Goal: Task Accomplishment & Management: Use online tool/utility

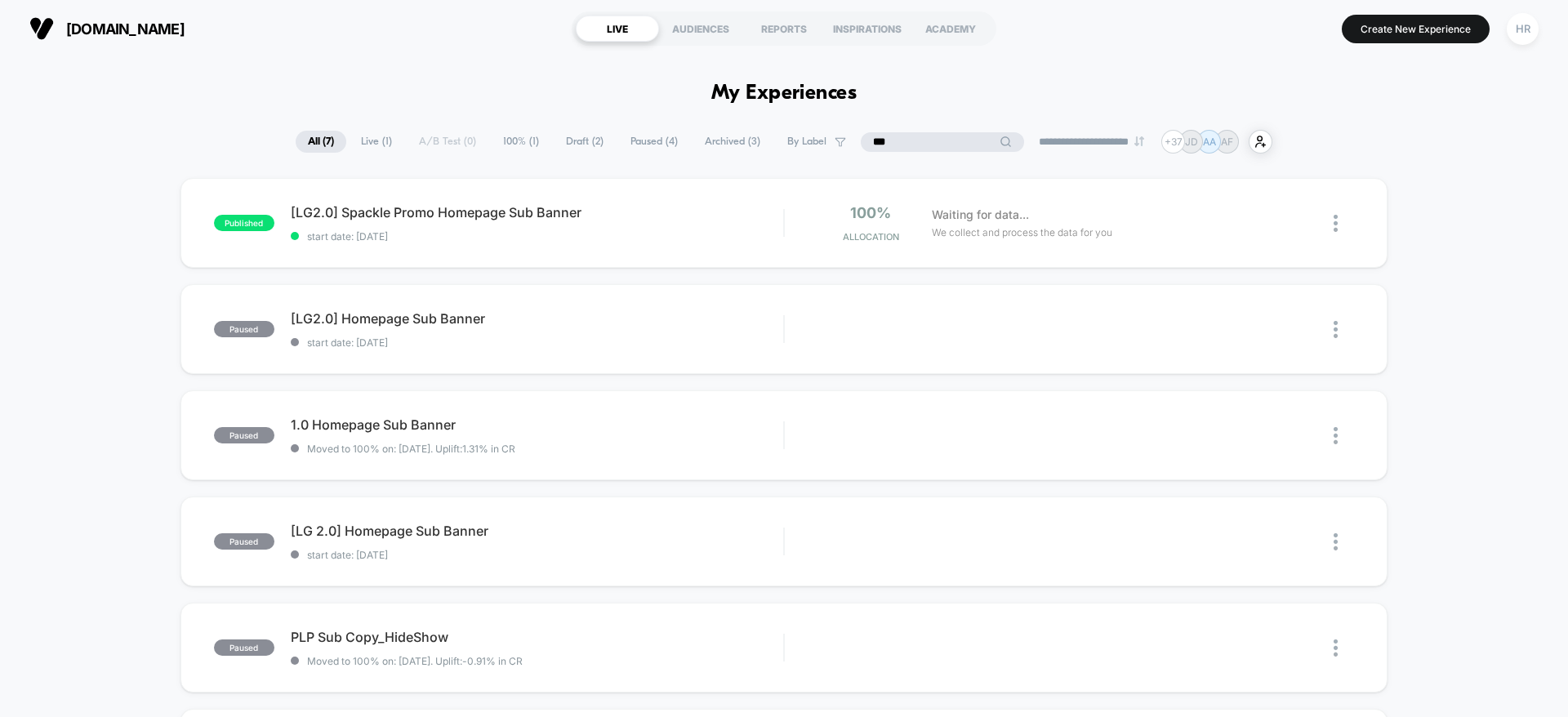
click at [922, 137] on input "***" at bounding box center [942, 142] width 163 height 20
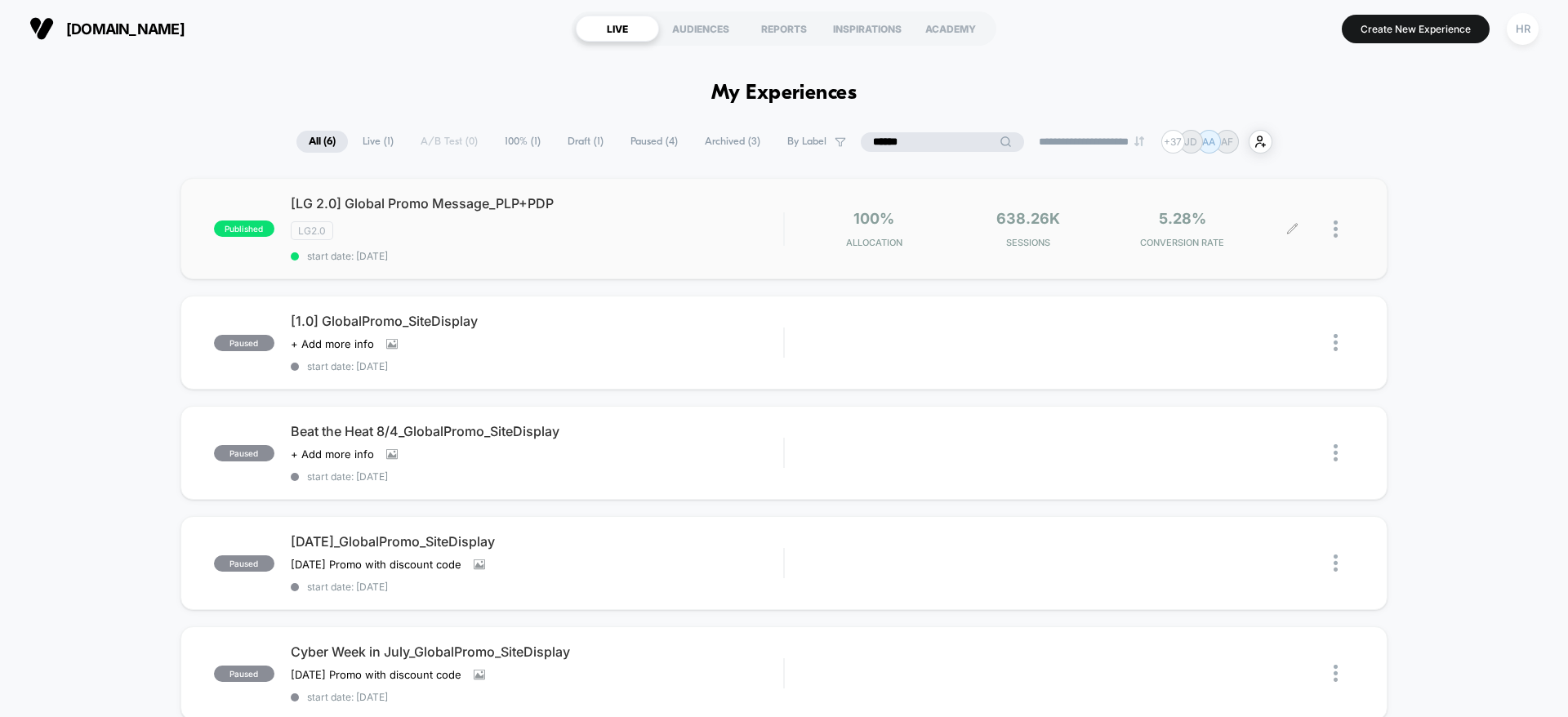
type input "******"
click at [1290, 227] on icon at bounding box center [1292, 229] width 12 height 12
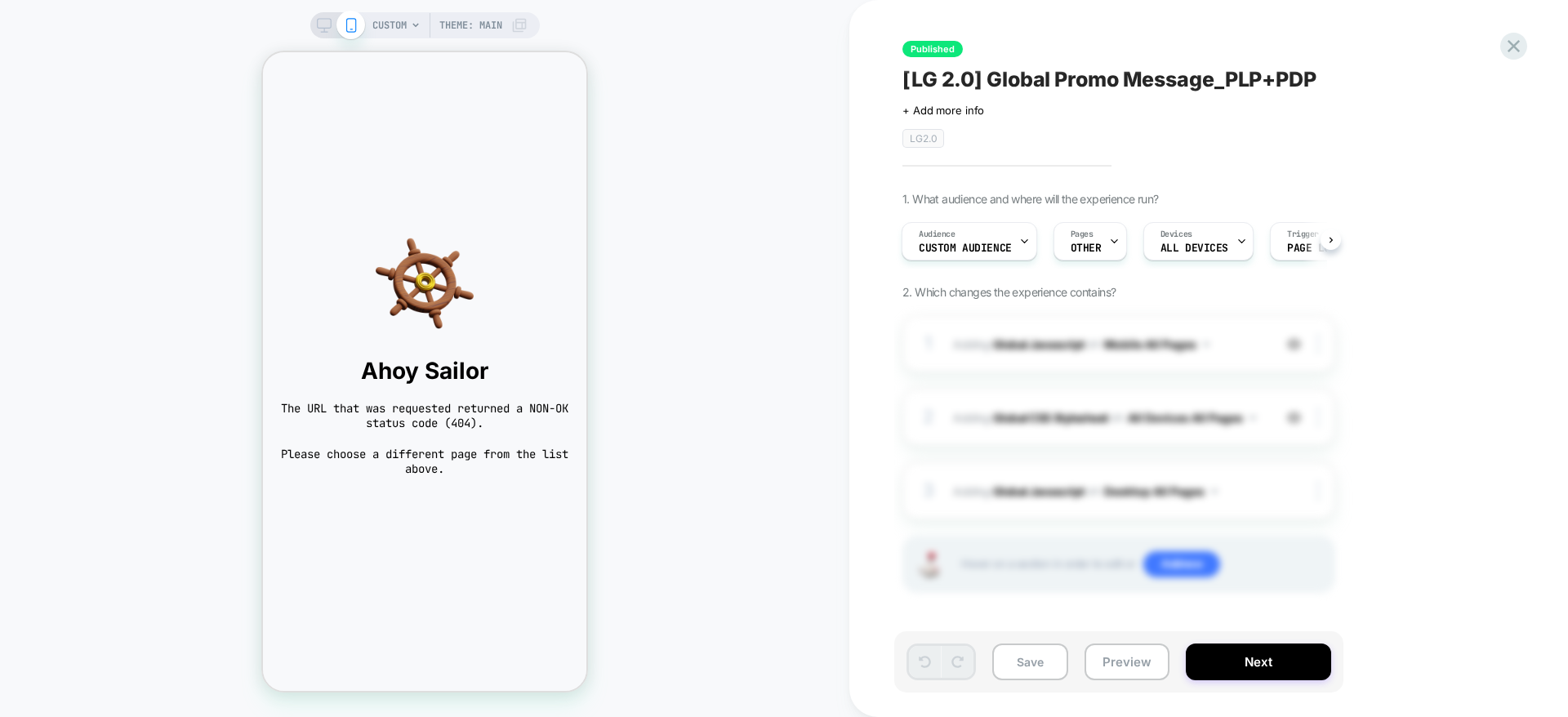
click at [404, 21] on span "CUSTOM" at bounding box center [389, 25] width 35 height 26
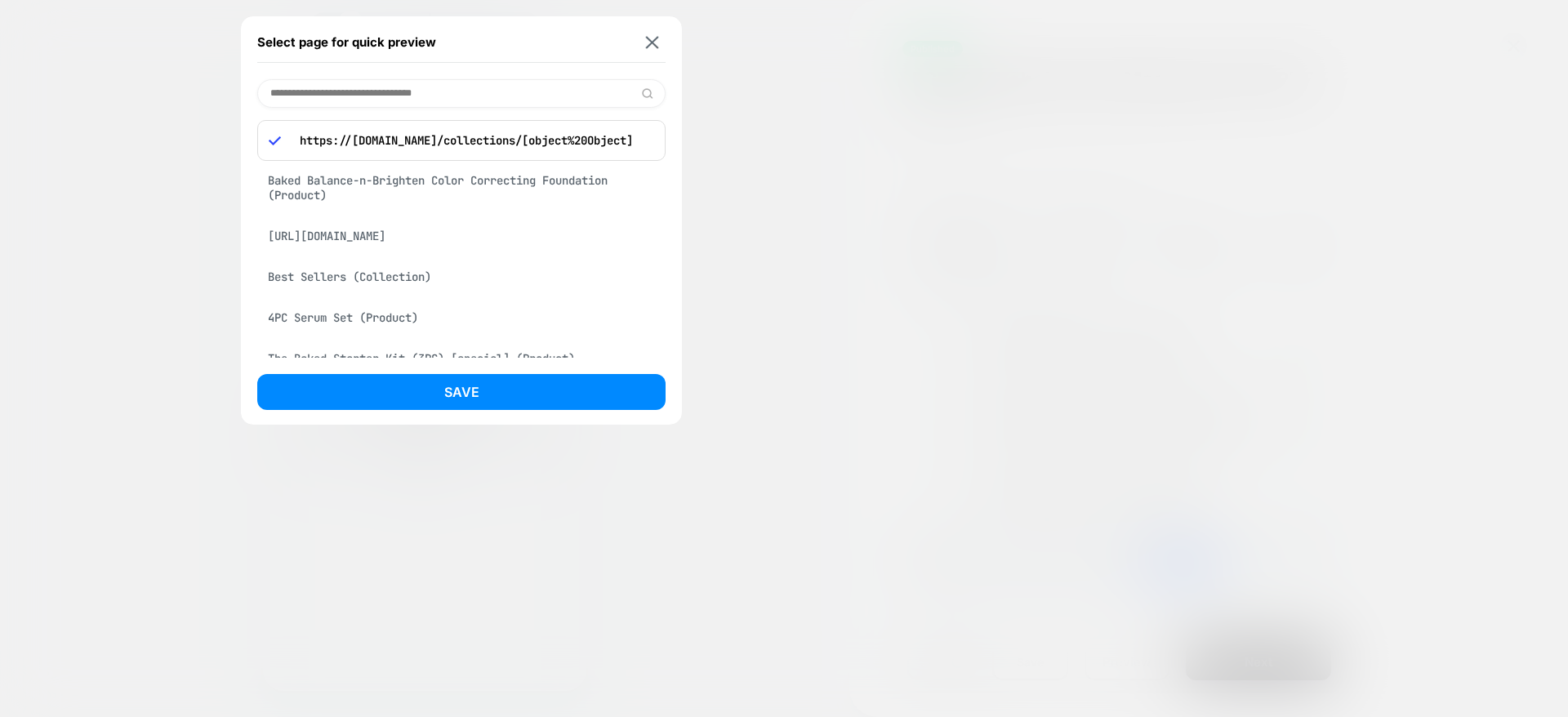
click at [452, 172] on div "Baked Balance-n-Brighten Color Correcting Foundation (Product)" at bounding box center [460, 187] width 408 height 46
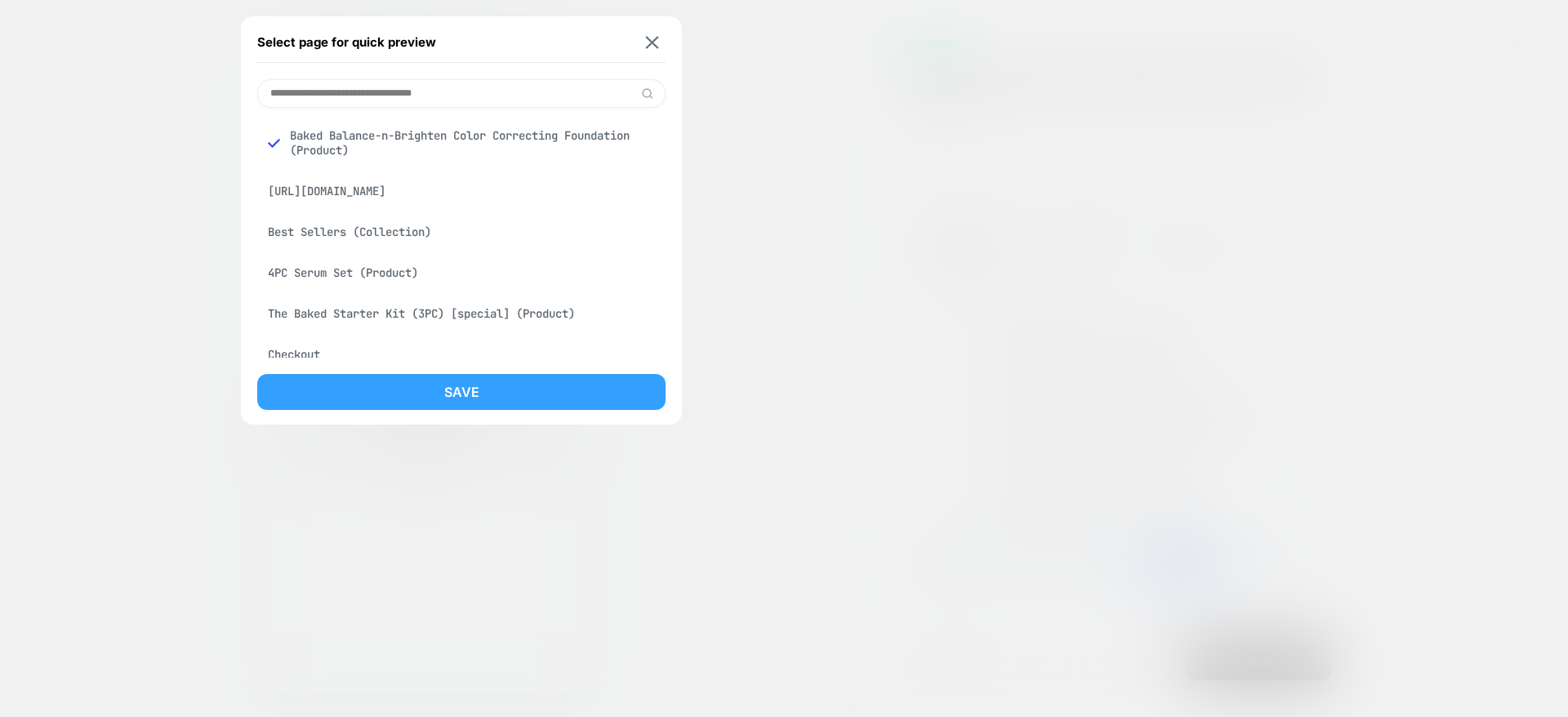
click at [446, 391] on button "Save" at bounding box center [460, 392] width 408 height 36
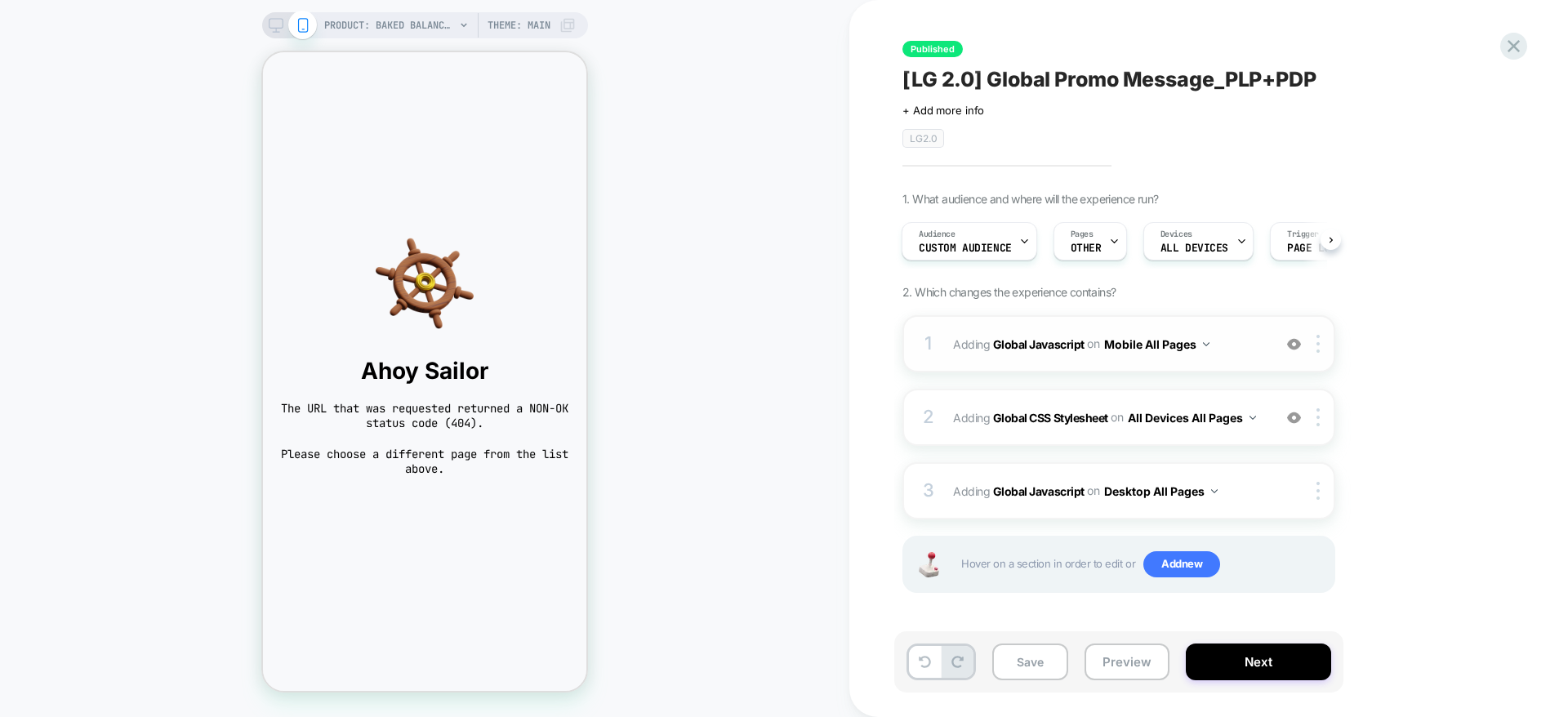
scroll to position [0, 3]
click at [1241, 346] on span "Adding Global Javascript on Mobile All Pages" at bounding box center [1108, 343] width 311 height 23
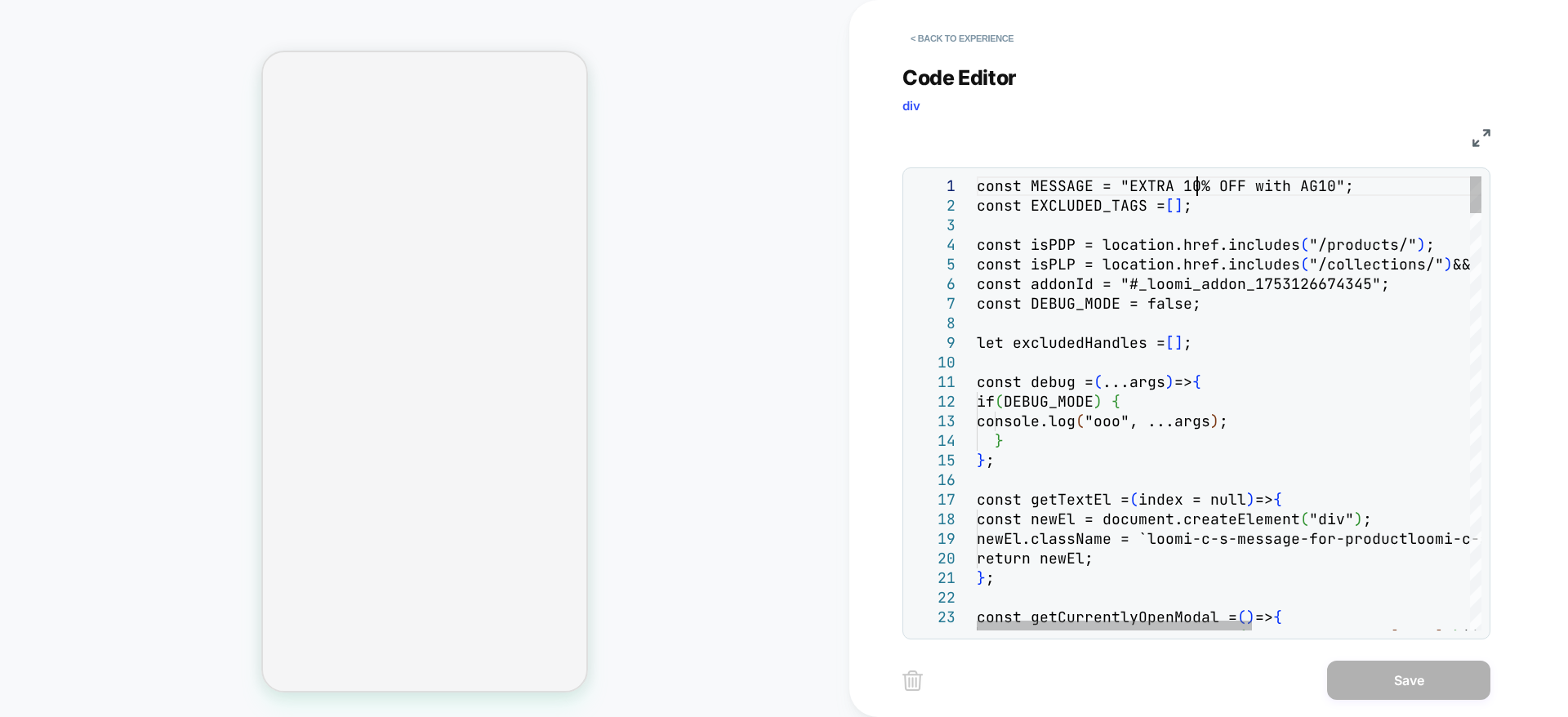
scroll to position [0, 219]
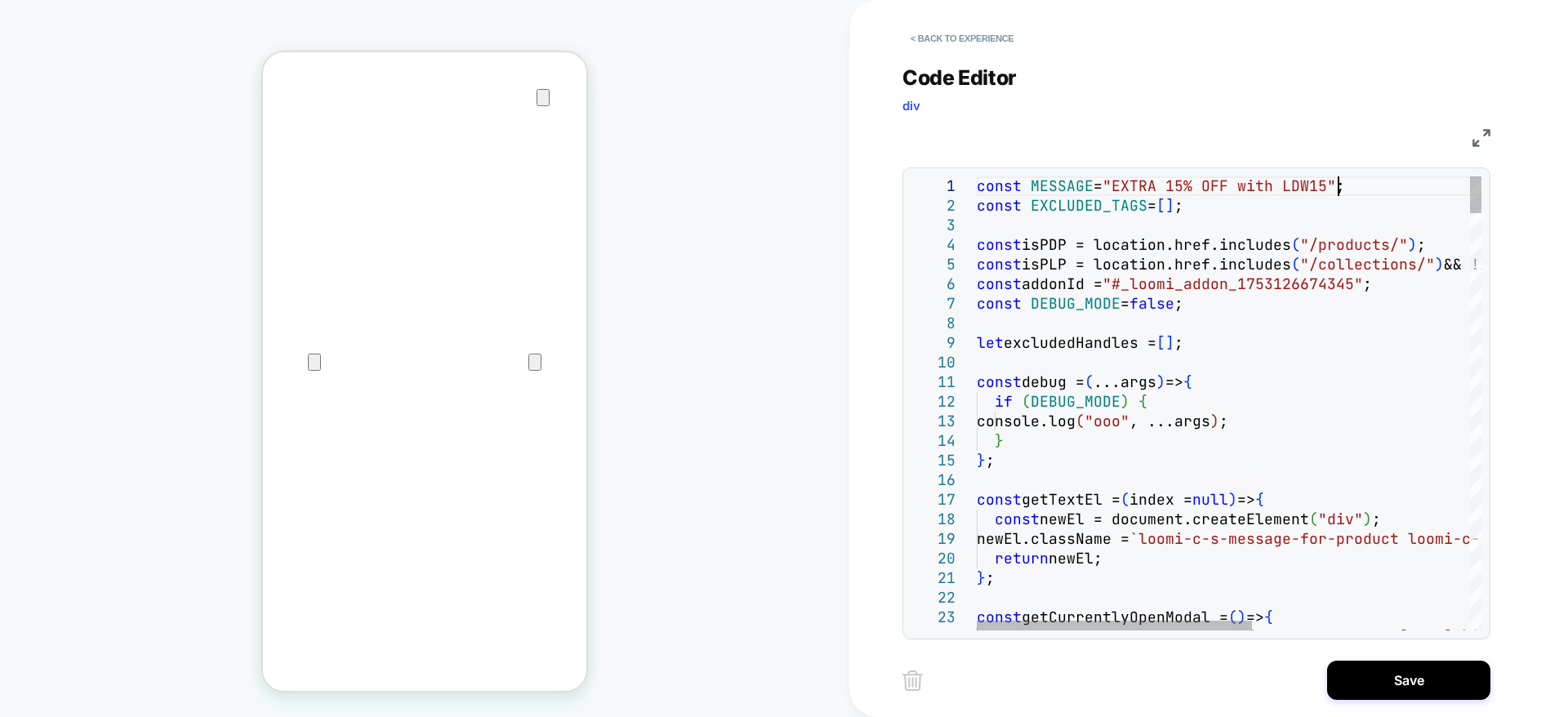
scroll to position [0, 0]
type textarea "**********"
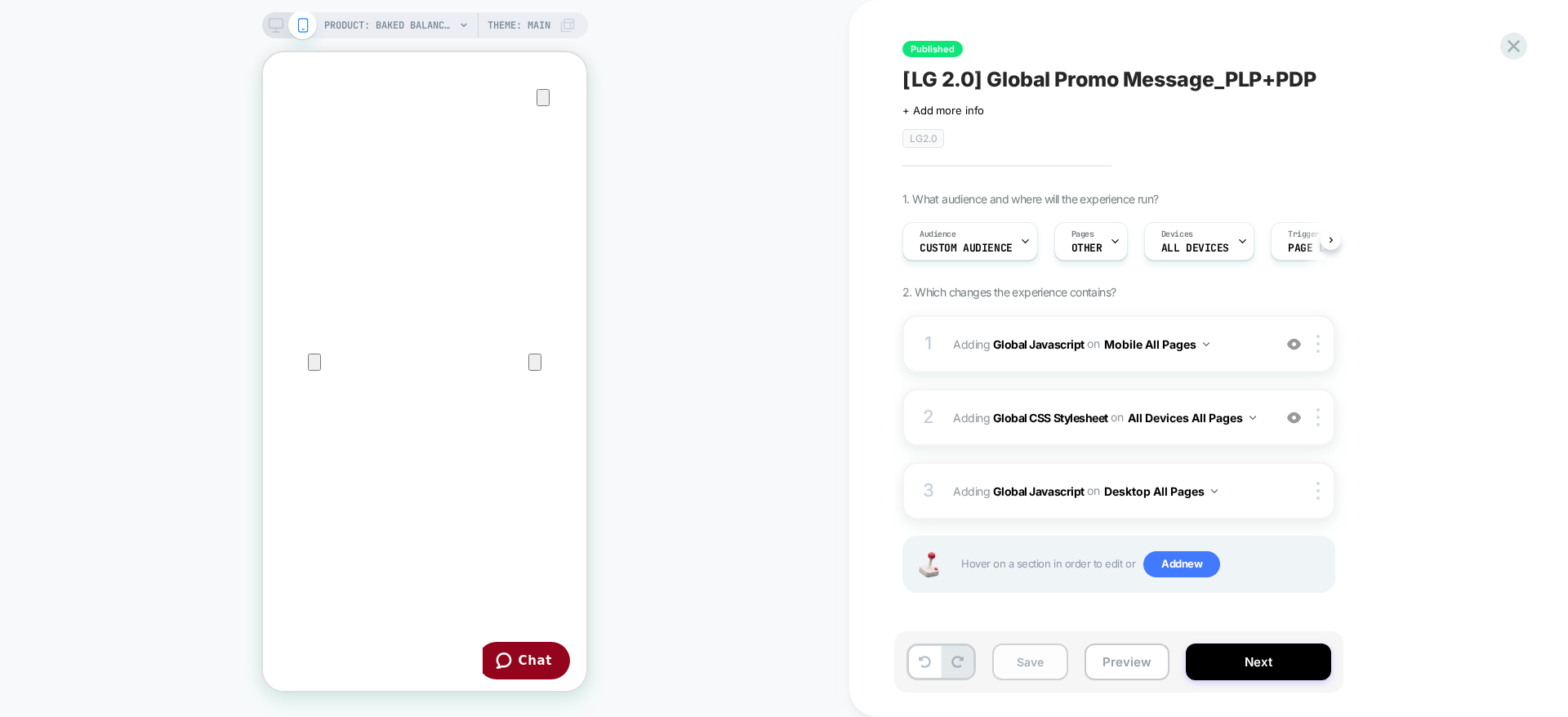
click at [0, 0] on button "Save" at bounding box center [0, 0] width 0 height 0
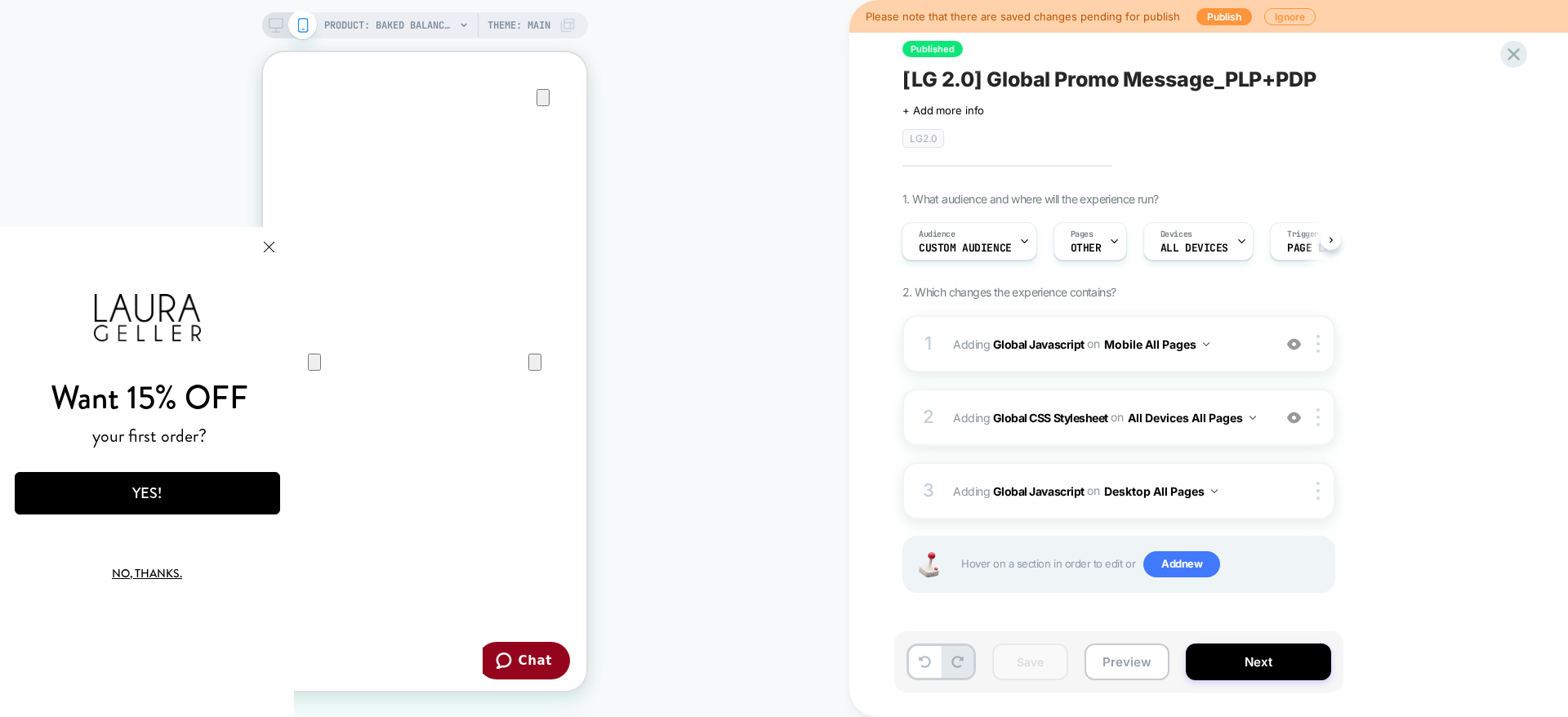
click at [276, 28] on rect at bounding box center [276, 23] width 14 height 9
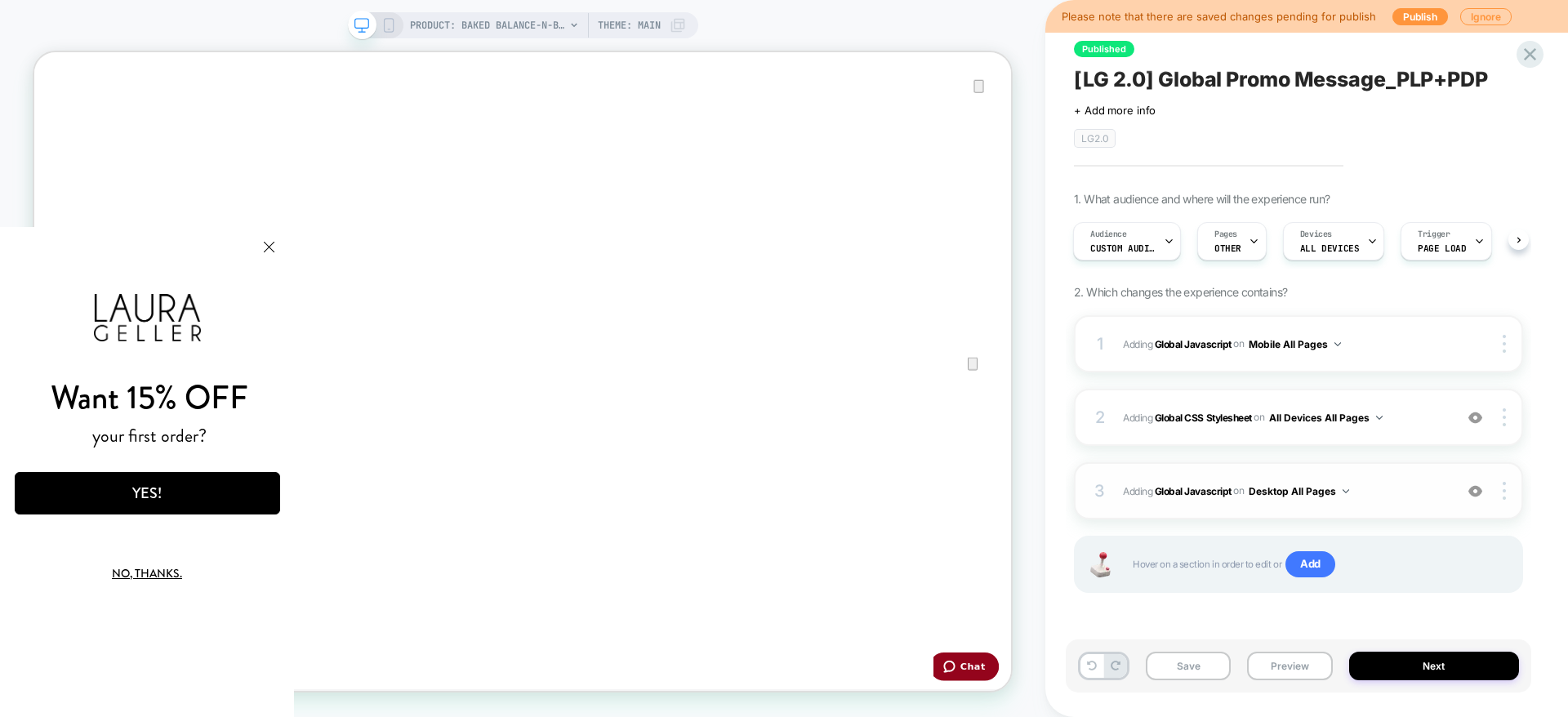
click at [1403, 500] on div "3 Adding Global Javascript on Desktop All Pages Add Before Add After Copy to Mo…" at bounding box center [1298, 490] width 449 height 57
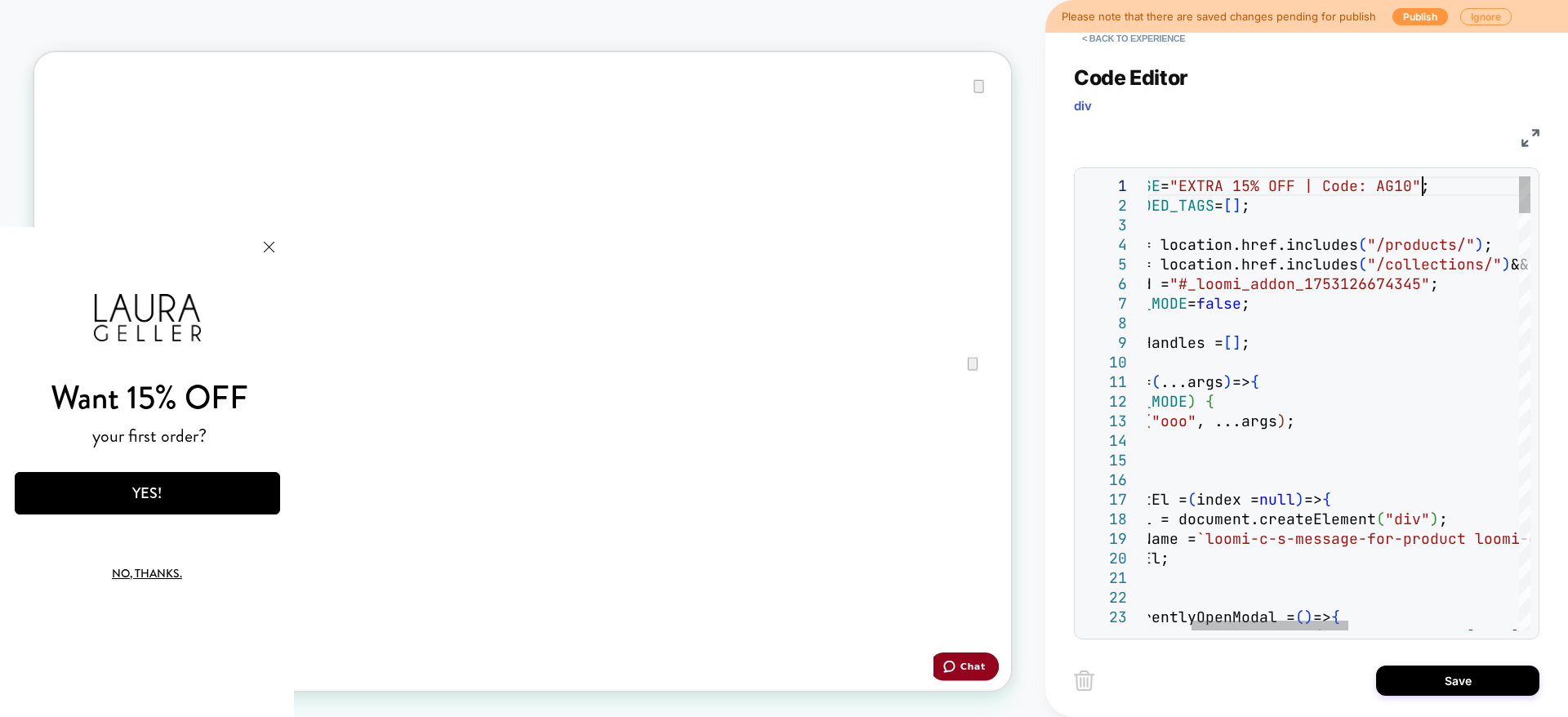
type textarea "**********"
click at [0, 0] on button "Save" at bounding box center [0, 0] width 0 height 0
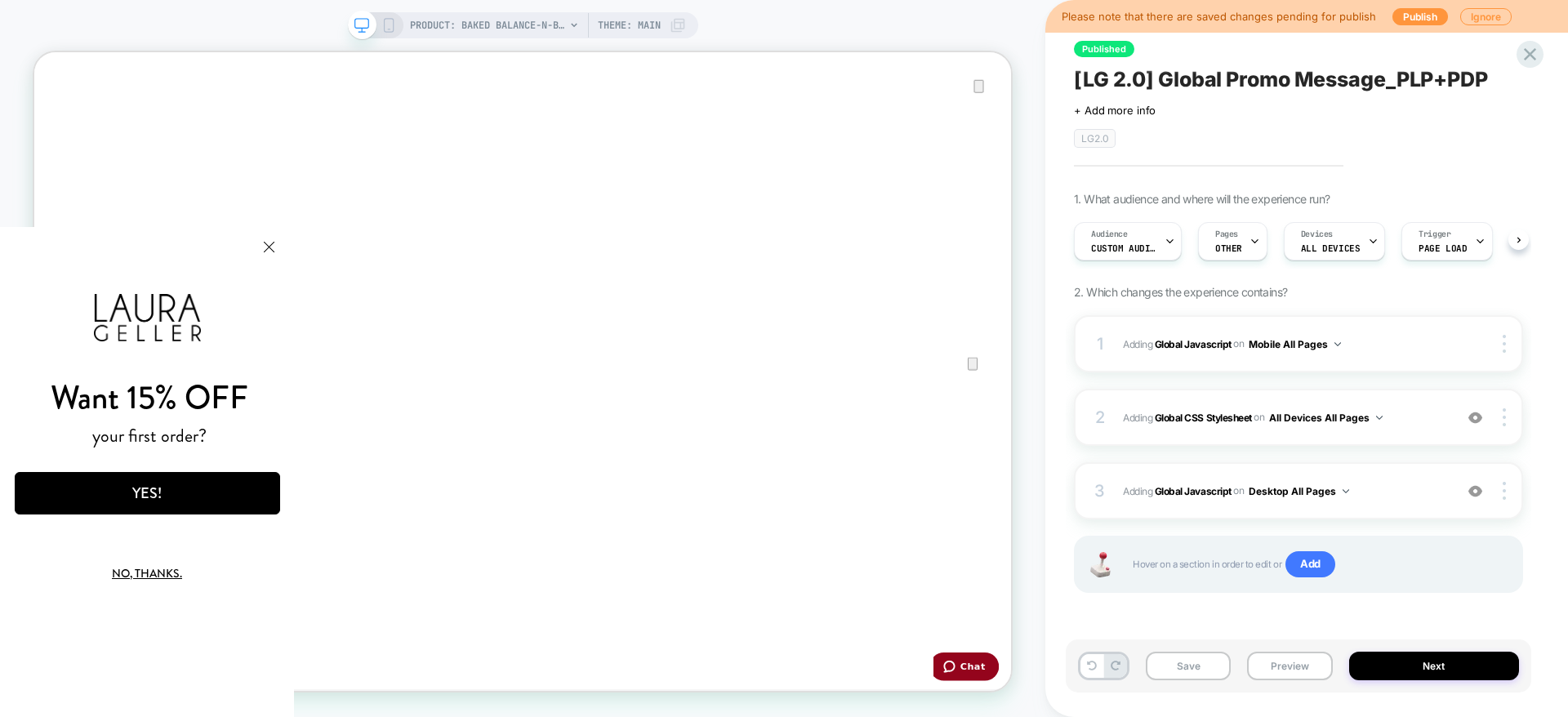
scroll to position [0, 1]
click at [394, 27] on icon at bounding box center [389, 25] width 15 height 15
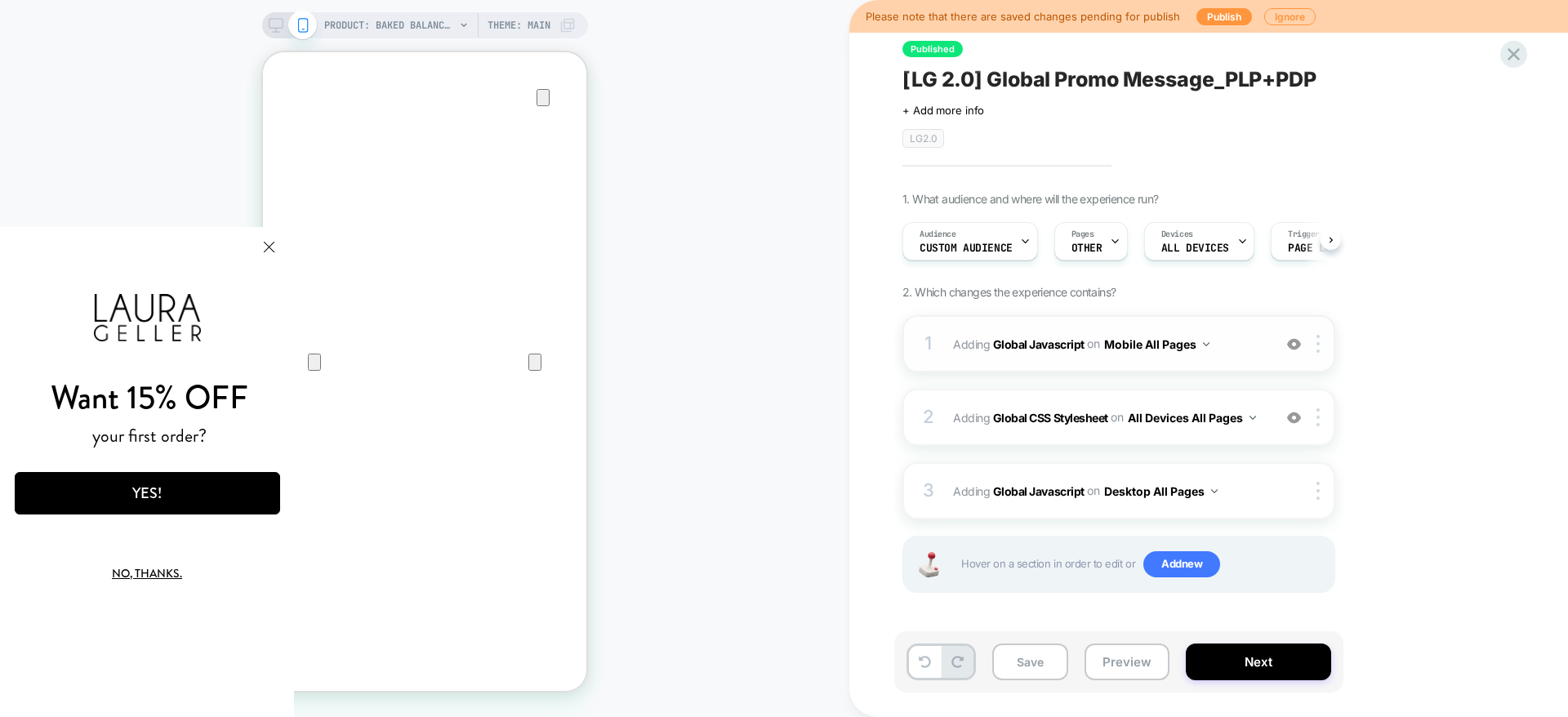
scroll to position [0, 1]
click at [1238, 353] on span "Adding Global Javascript on Mobile All Pages" at bounding box center [1108, 343] width 311 height 23
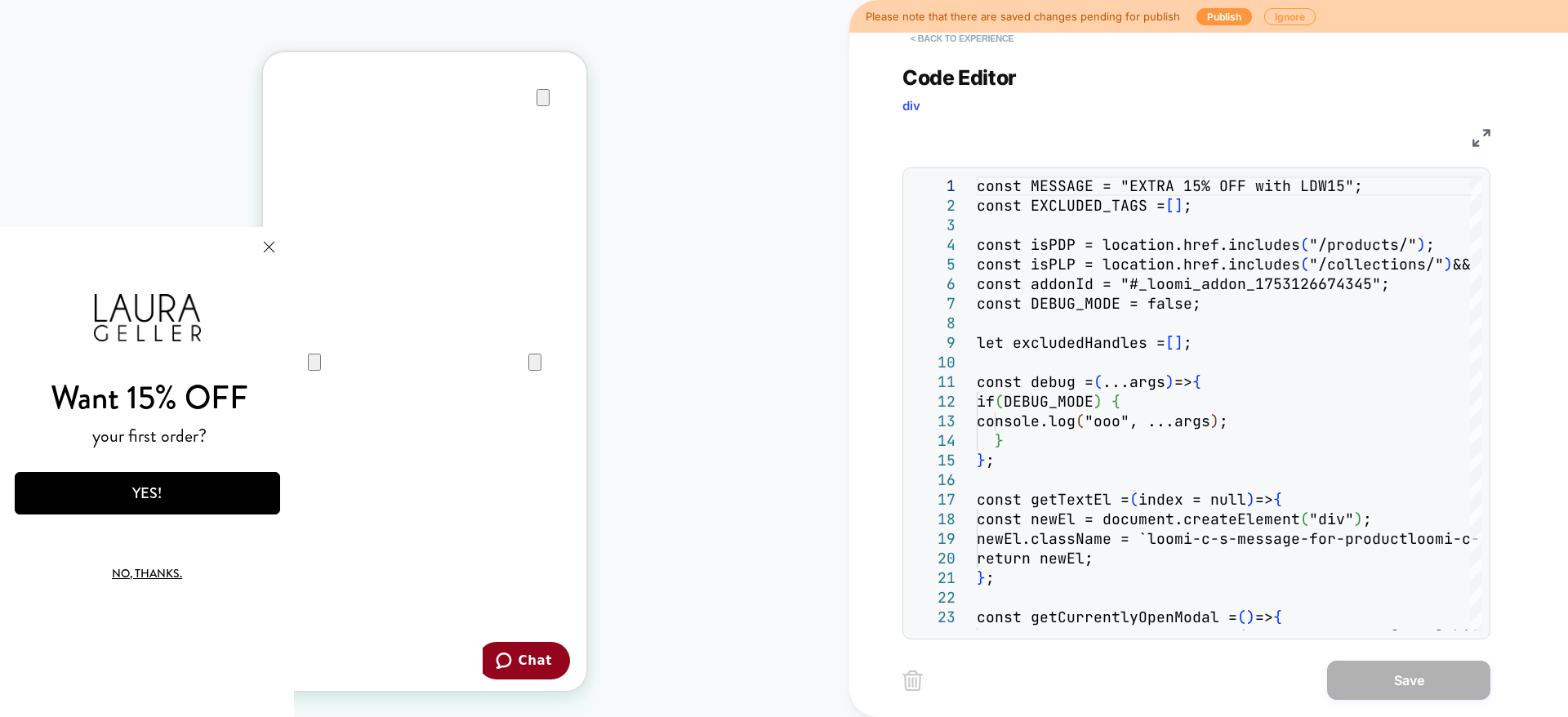
scroll to position [0, 0]
click at [937, 40] on button "< Back to experience" at bounding box center [961, 38] width 119 height 26
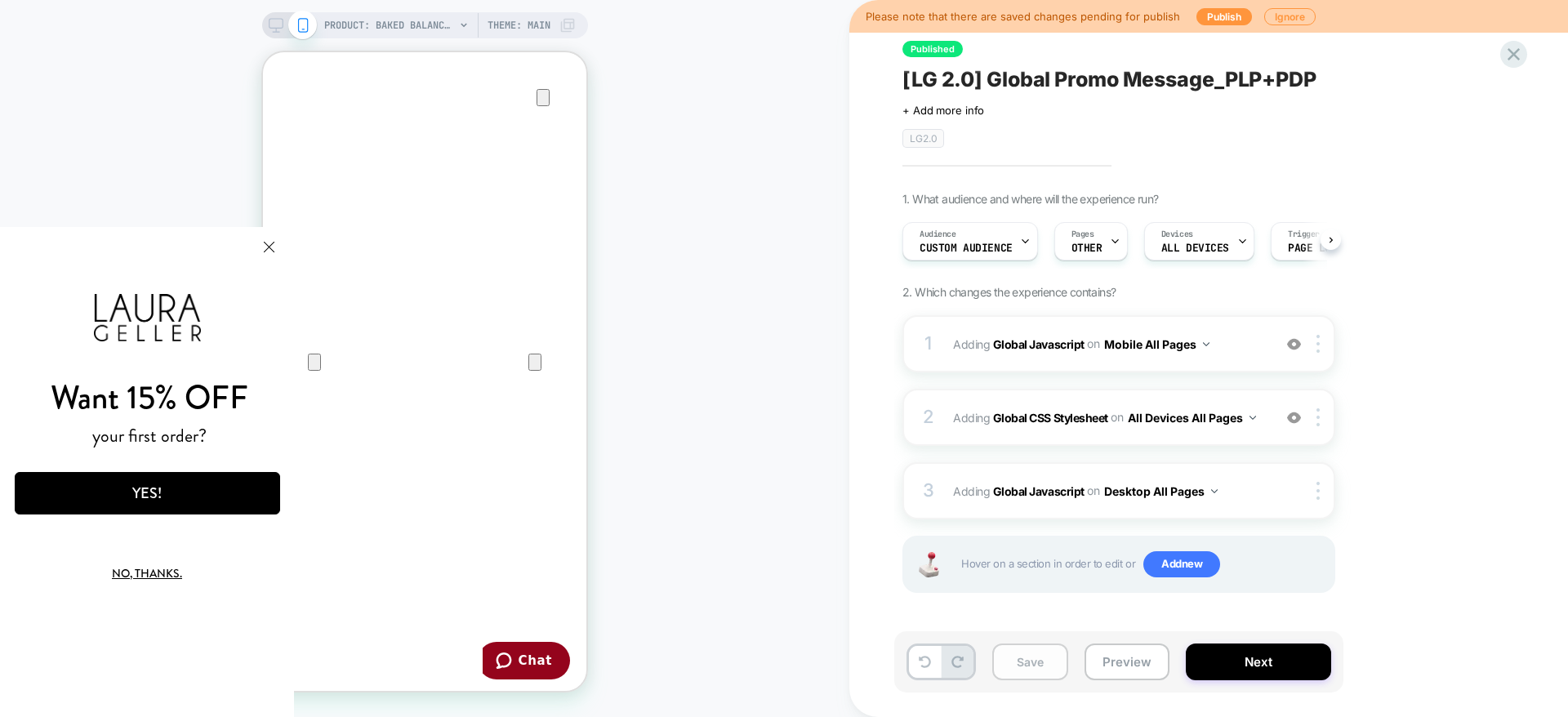
scroll to position [0, 1]
click at [1021, 661] on button "Save" at bounding box center [1030, 661] width 76 height 37
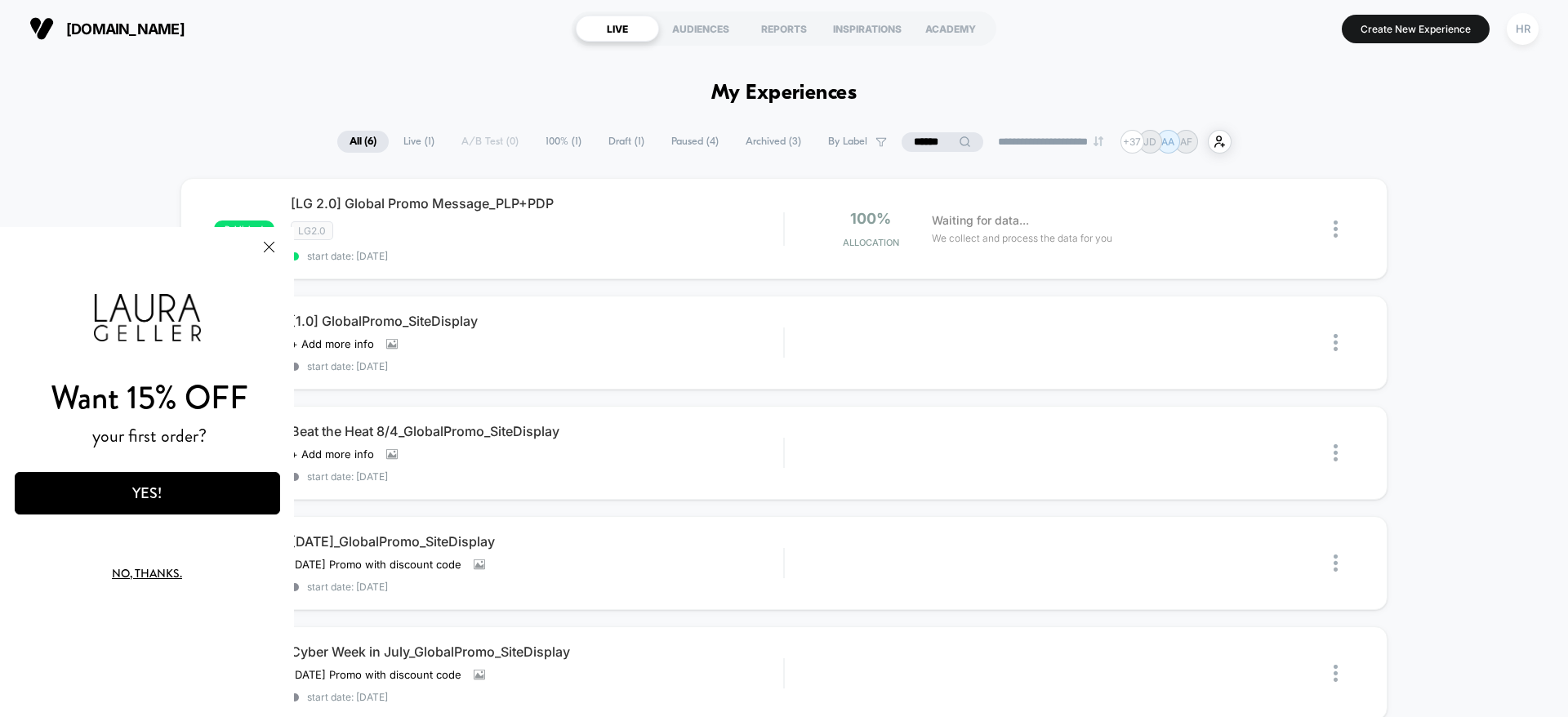
click at [902, 143] on input "******" at bounding box center [942, 142] width 82 height 20
click at [902, 143] on input "******" at bounding box center [942, 142] width 163 height 20
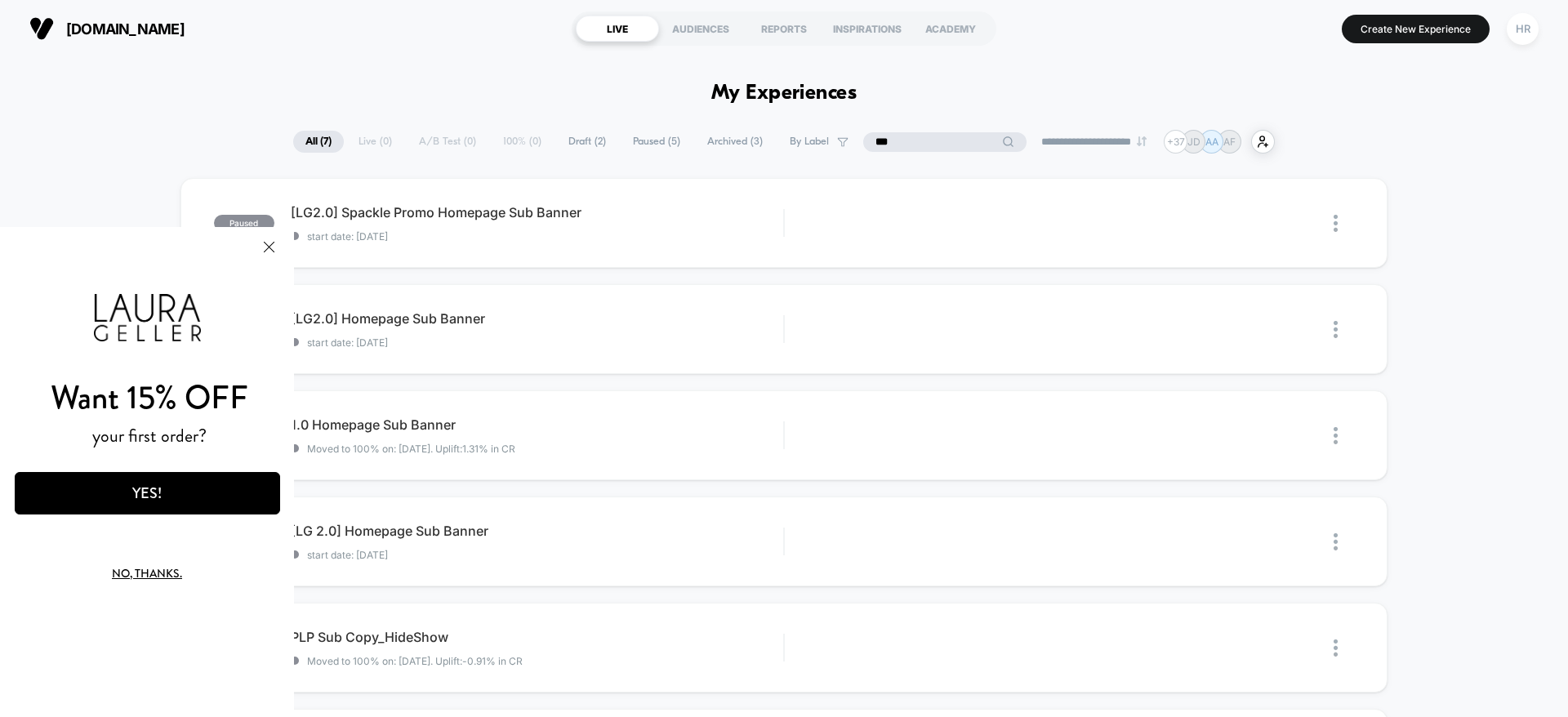
type input "***"
click at [255, 247] on button "Close Modal" at bounding box center [268, 246] width 44 height 39
click at [262, 258] on button "Close Modal" at bounding box center [268, 246] width 44 height 39
click at [912, 136] on input "***" at bounding box center [944, 142] width 82 height 20
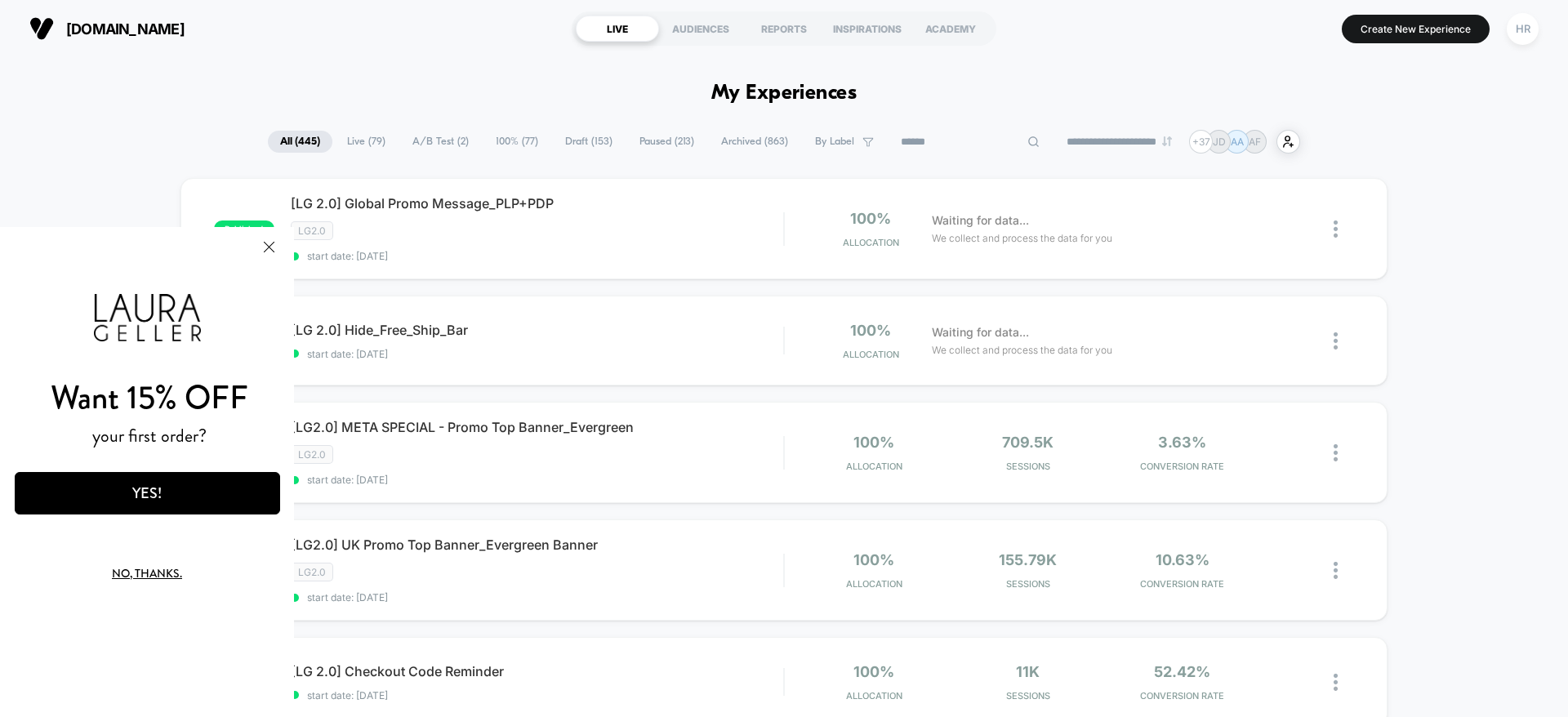
click at [492, 139] on span "100% ( 77 )" at bounding box center [517, 142] width 67 height 22
click at [332, 130] on span "All ( 445 )" at bounding box center [340, 142] width 64 height 22
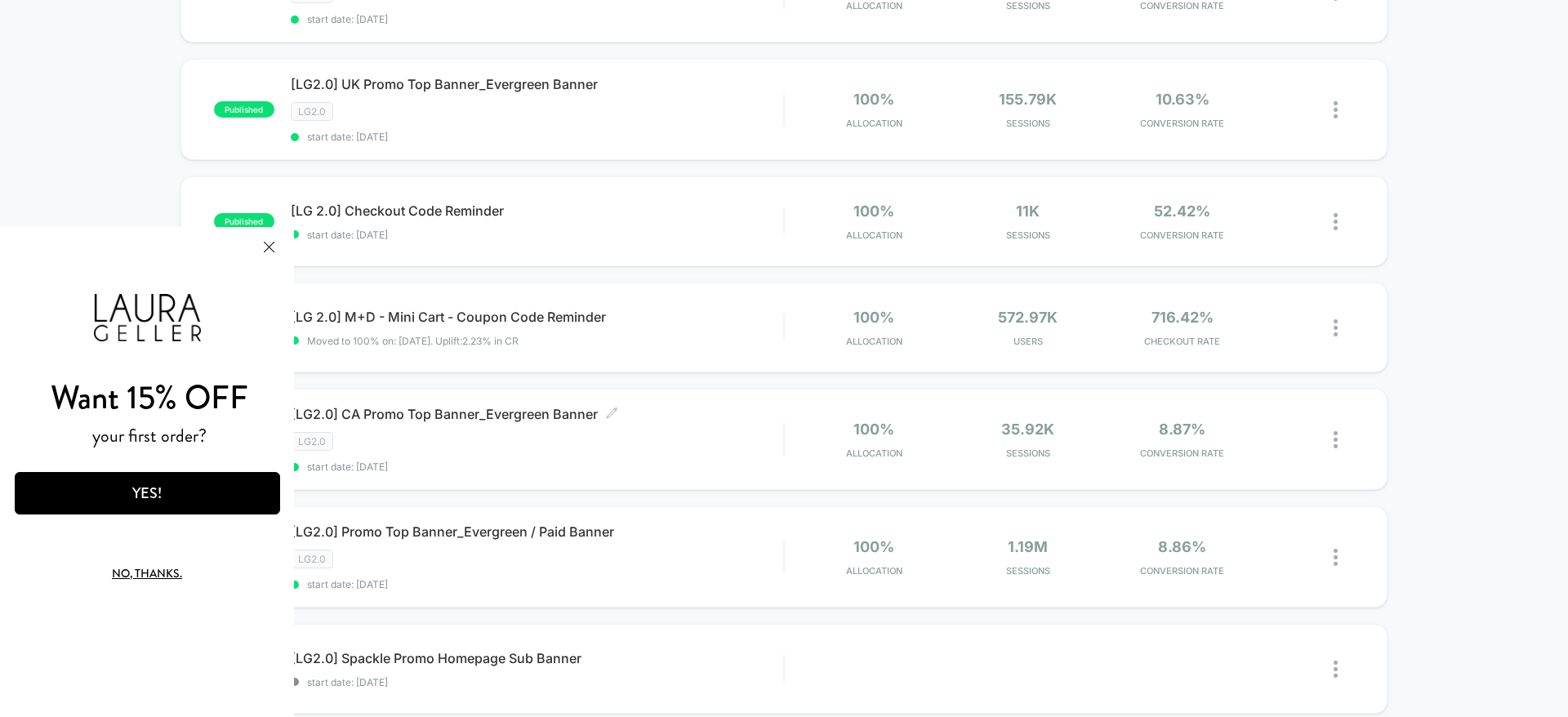
scroll to position [259, 0]
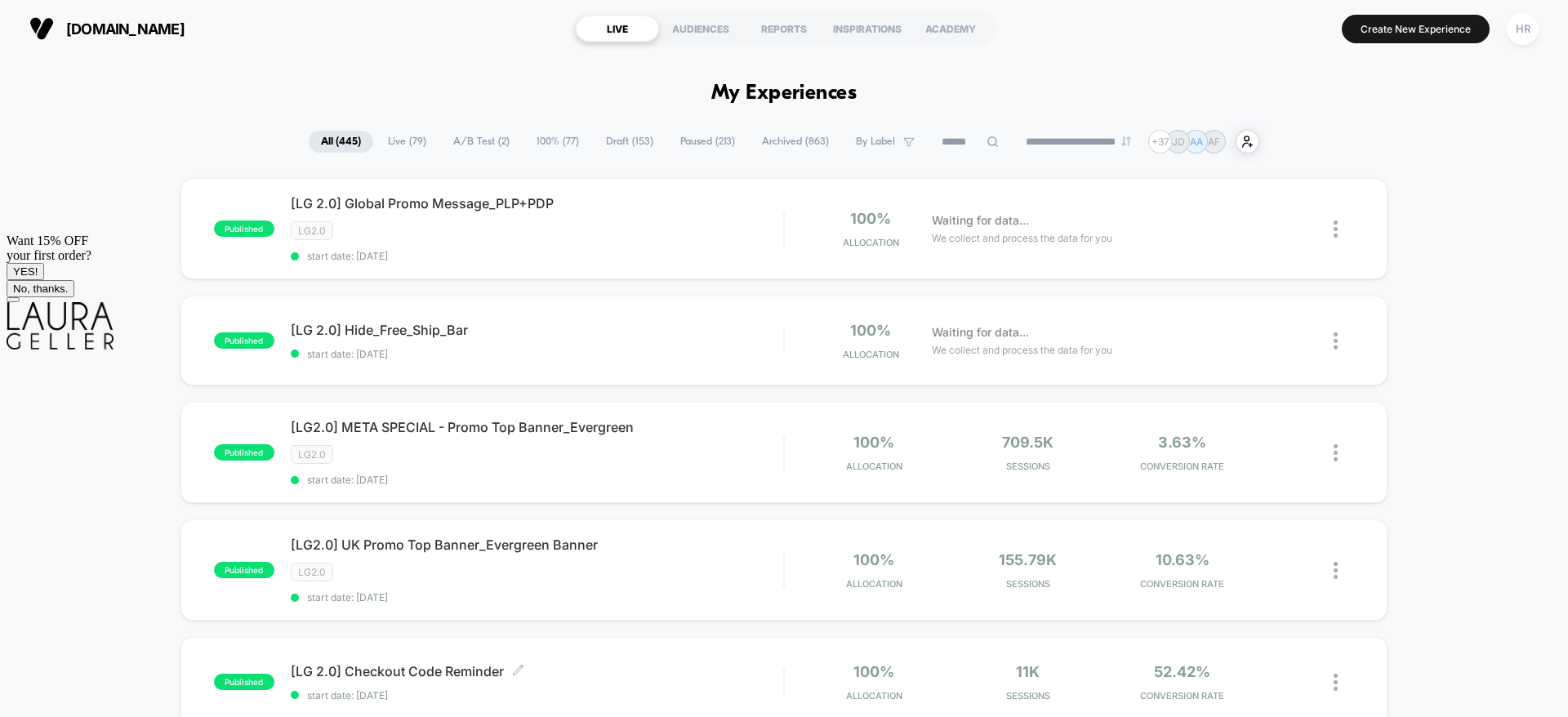
scroll to position [76, 0]
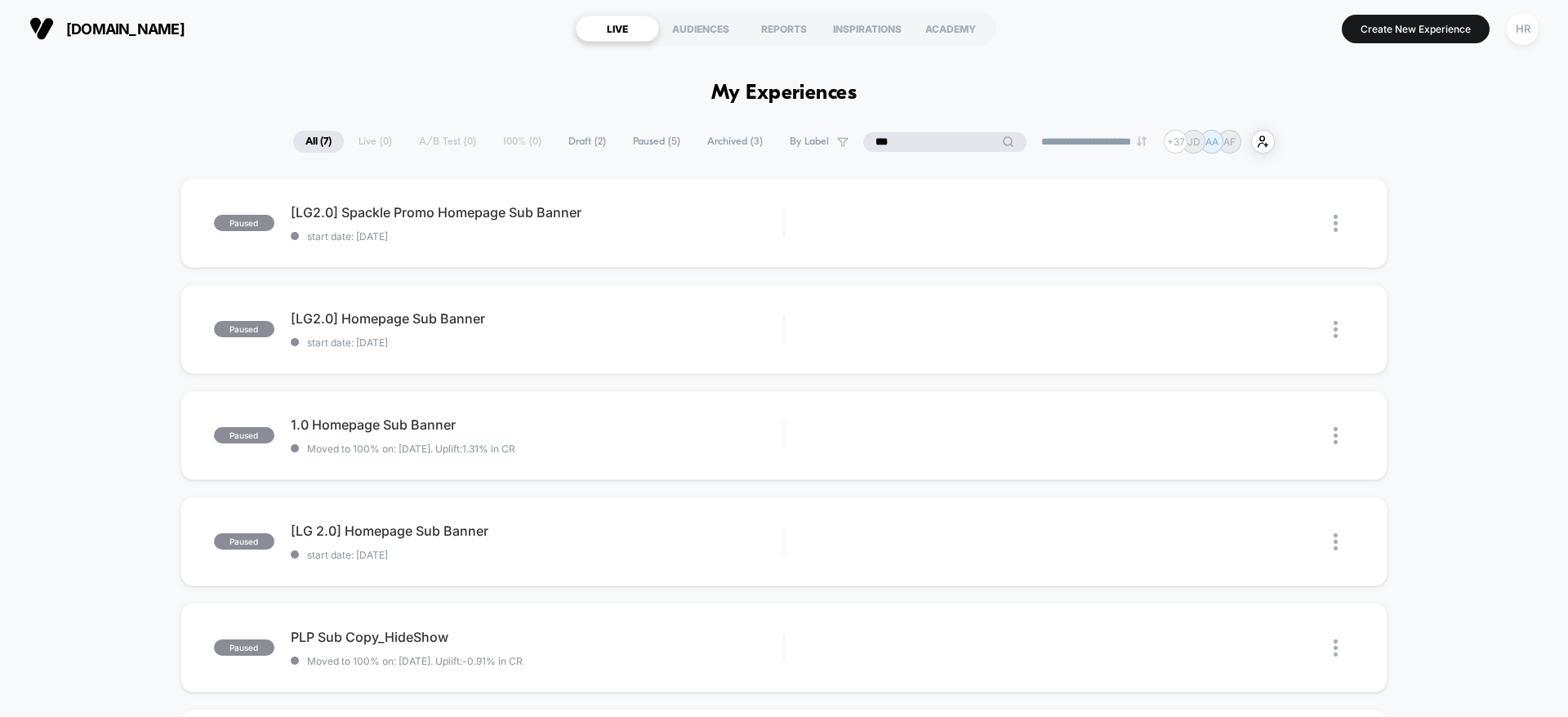
click at [921, 142] on input "***" at bounding box center [945, 142] width 163 height 20
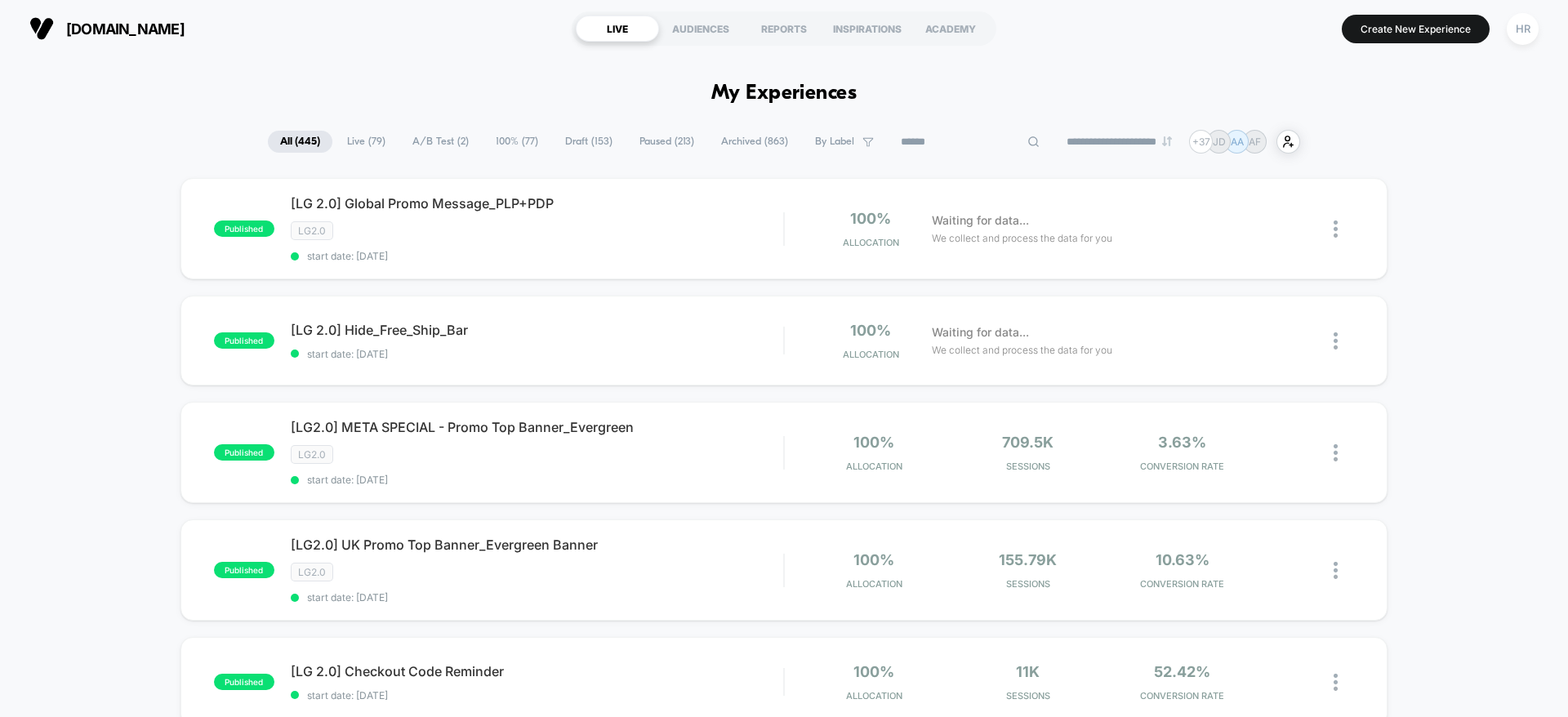
click at [530, 146] on span "100% ( 77 )" at bounding box center [517, 142] width 67 height 22
click at [1292, 228] on icon at bounding box center [1292, 229] width 12 height 12
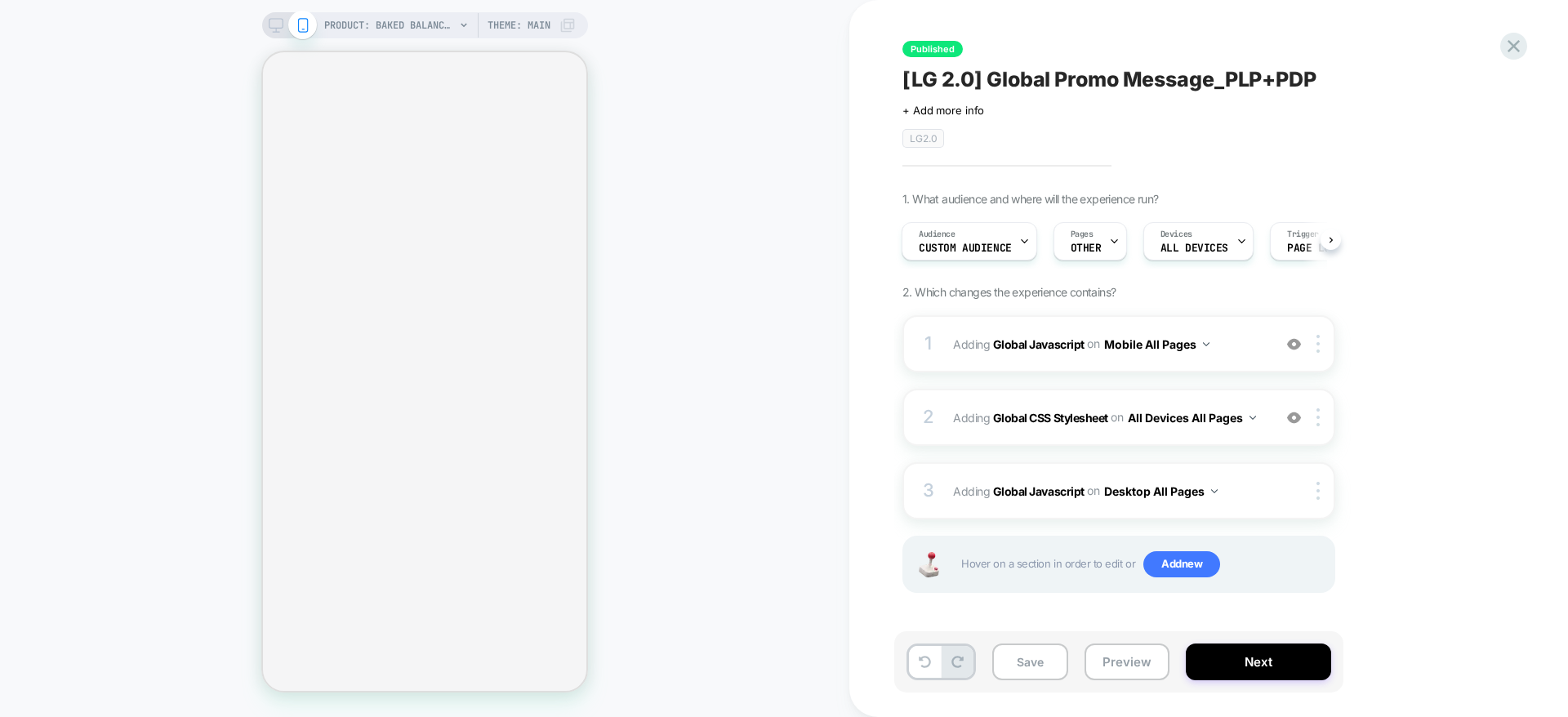
scroll to position [0, 2]
click at [1251, 336] on span "Adding Global Javascript on Mobile All Pages" at bounding box center [1108, 343] width 311 height 23
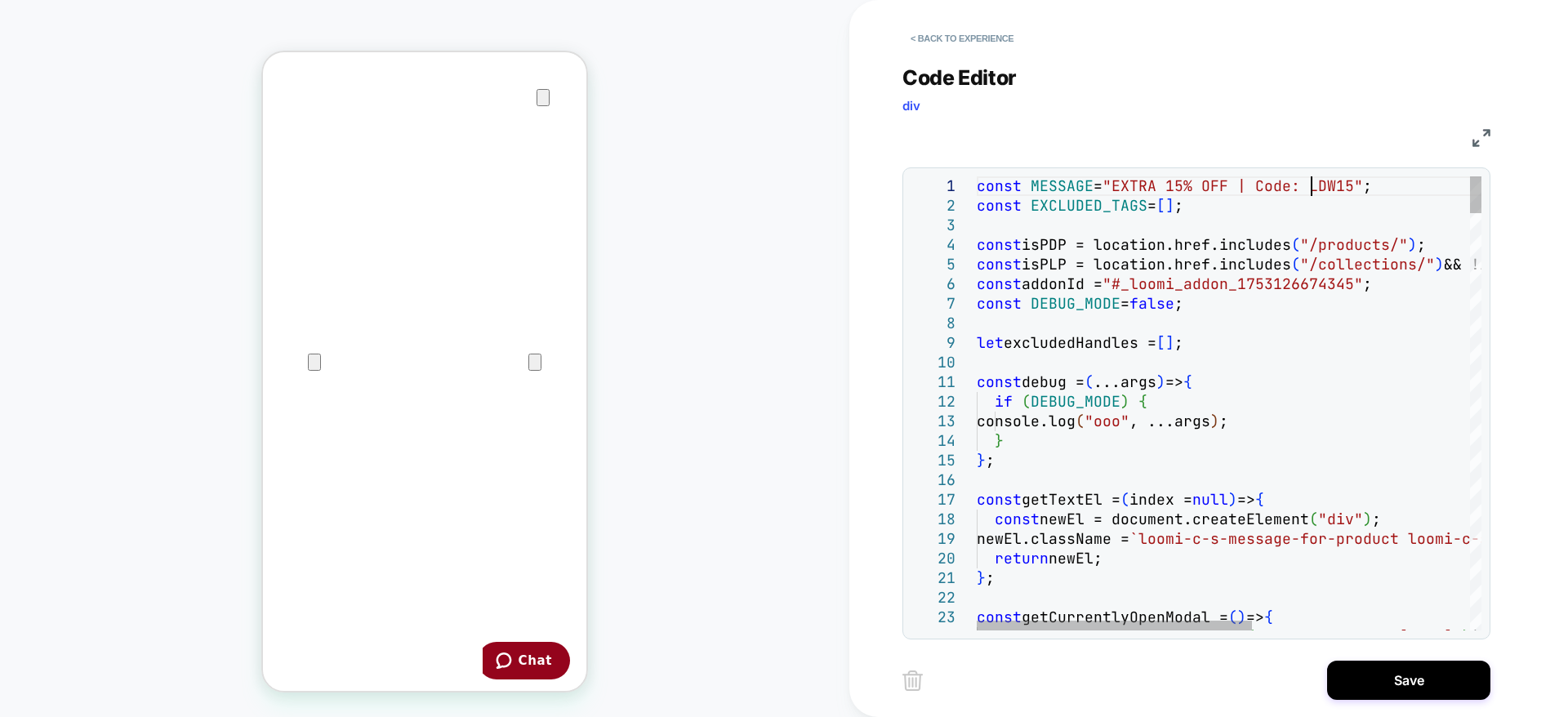
scroll to position [0, 335]
type textarea "**********"
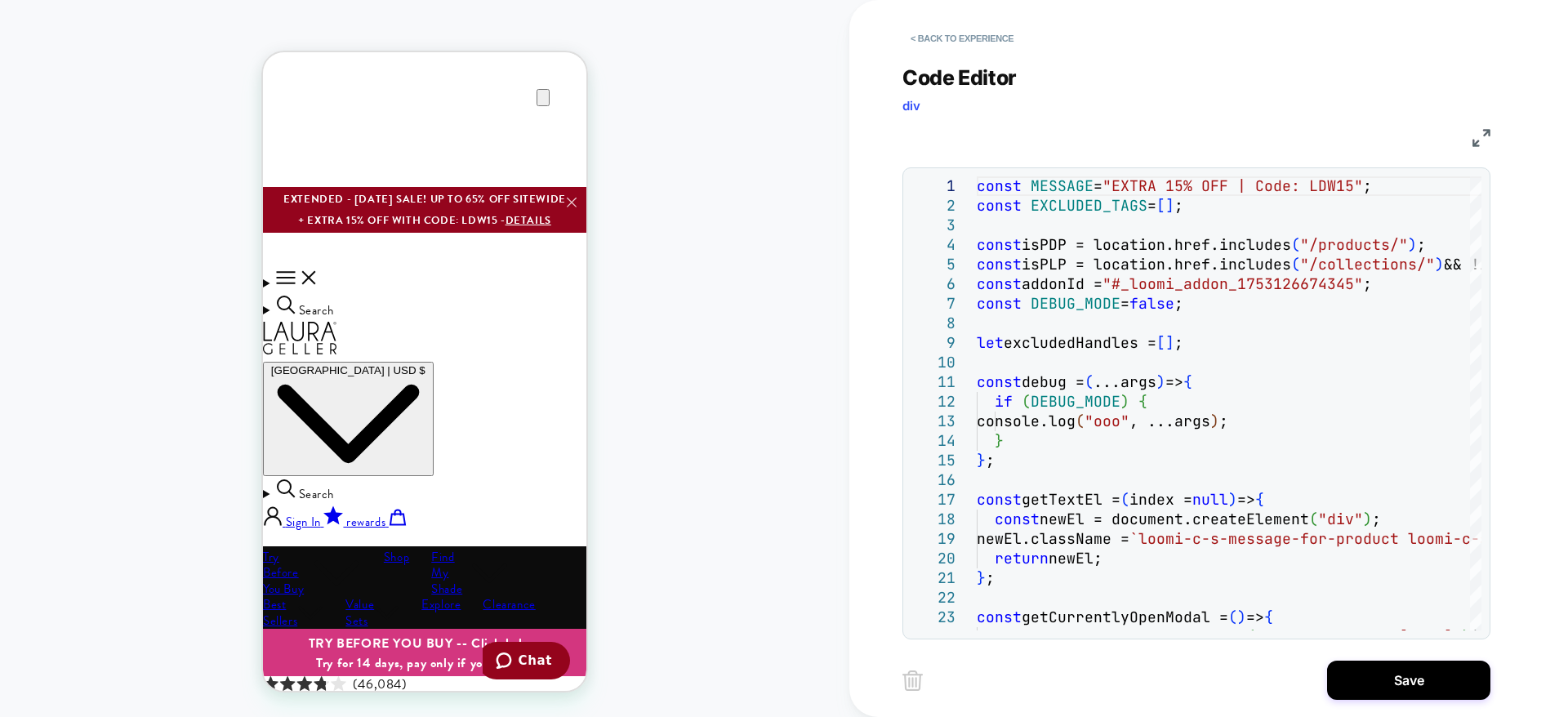
scroll to position [0, 0]
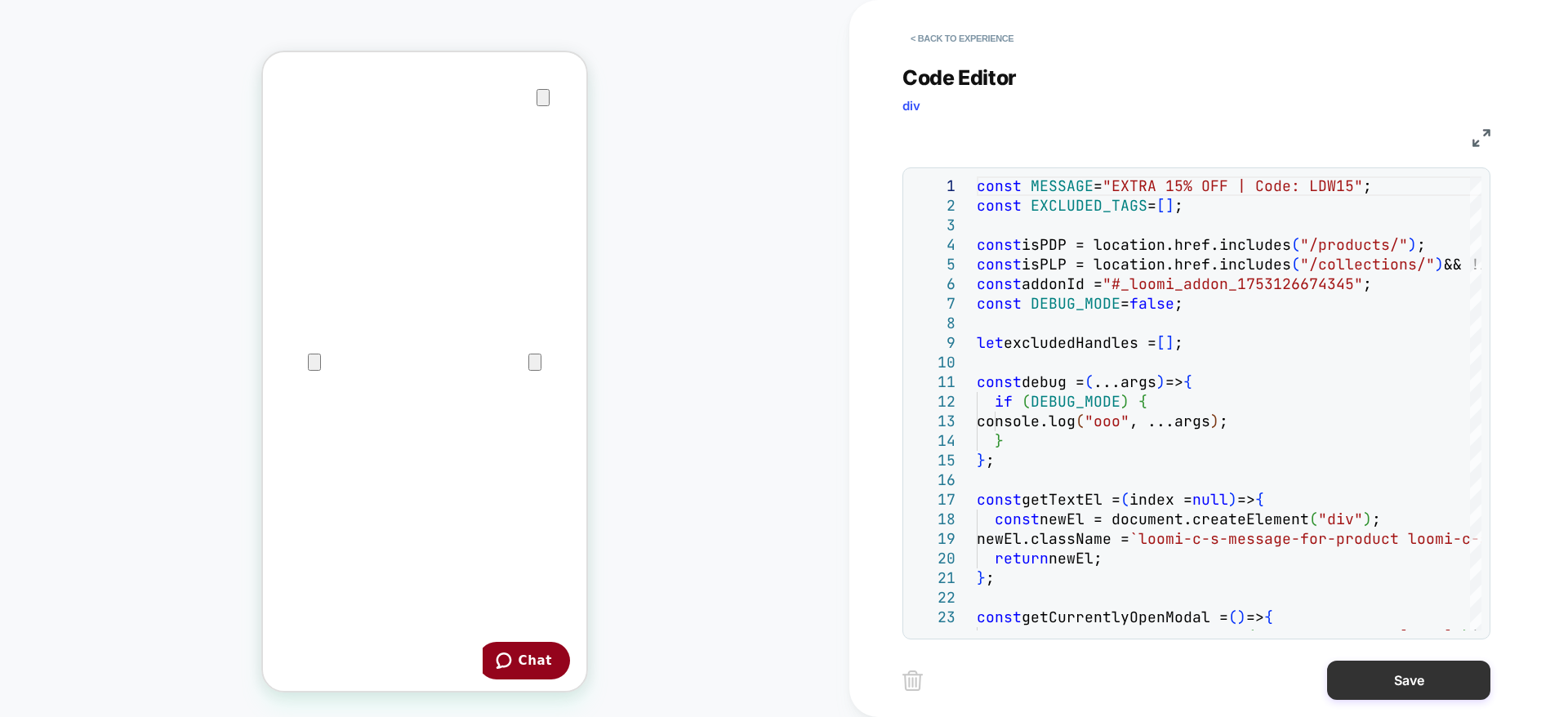
click at [0, 0] on button "Save" at bounding box center [0, 0] width 0 height 0
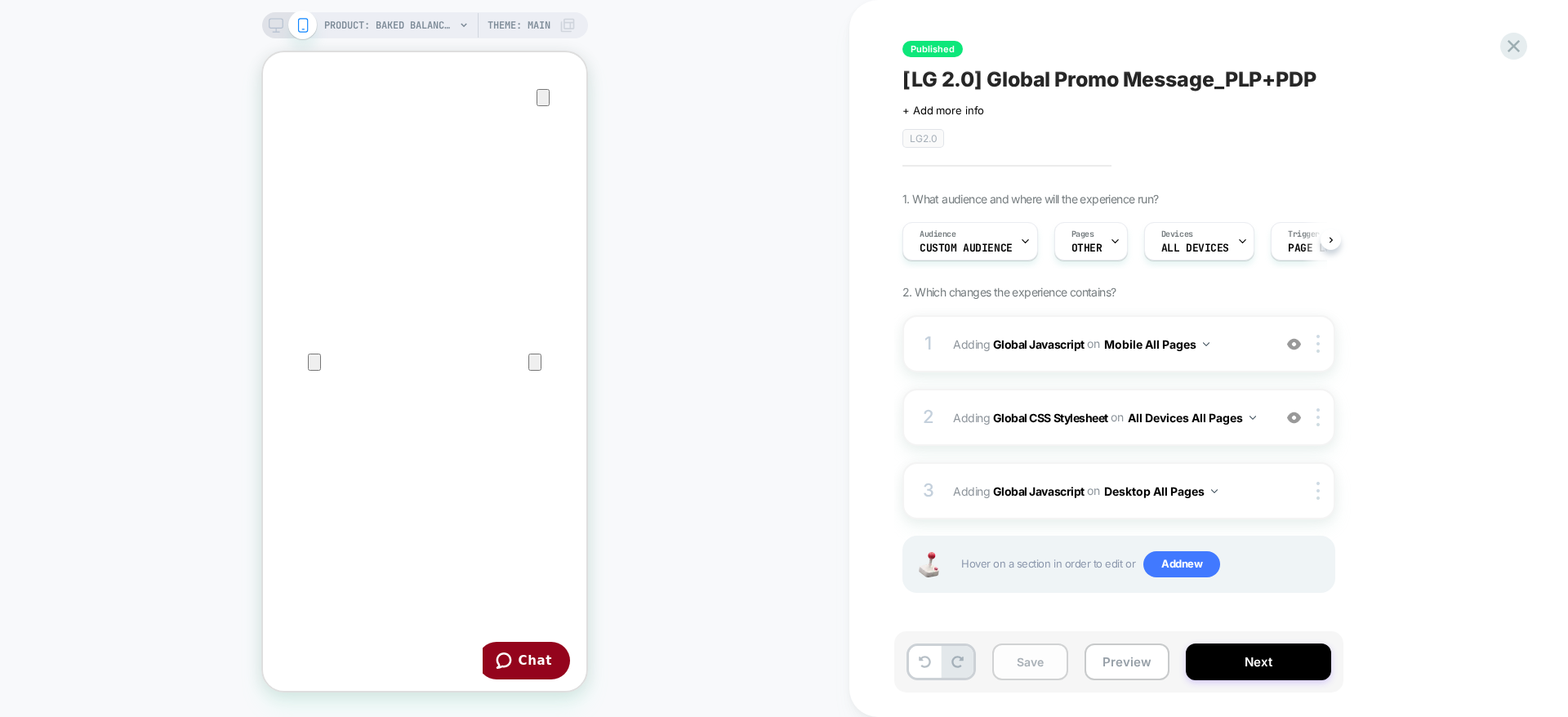
scroll to position [0, 1]
click at [1039, 661] on button "Save" at bounding box center [1030, 661] width 76 height 37
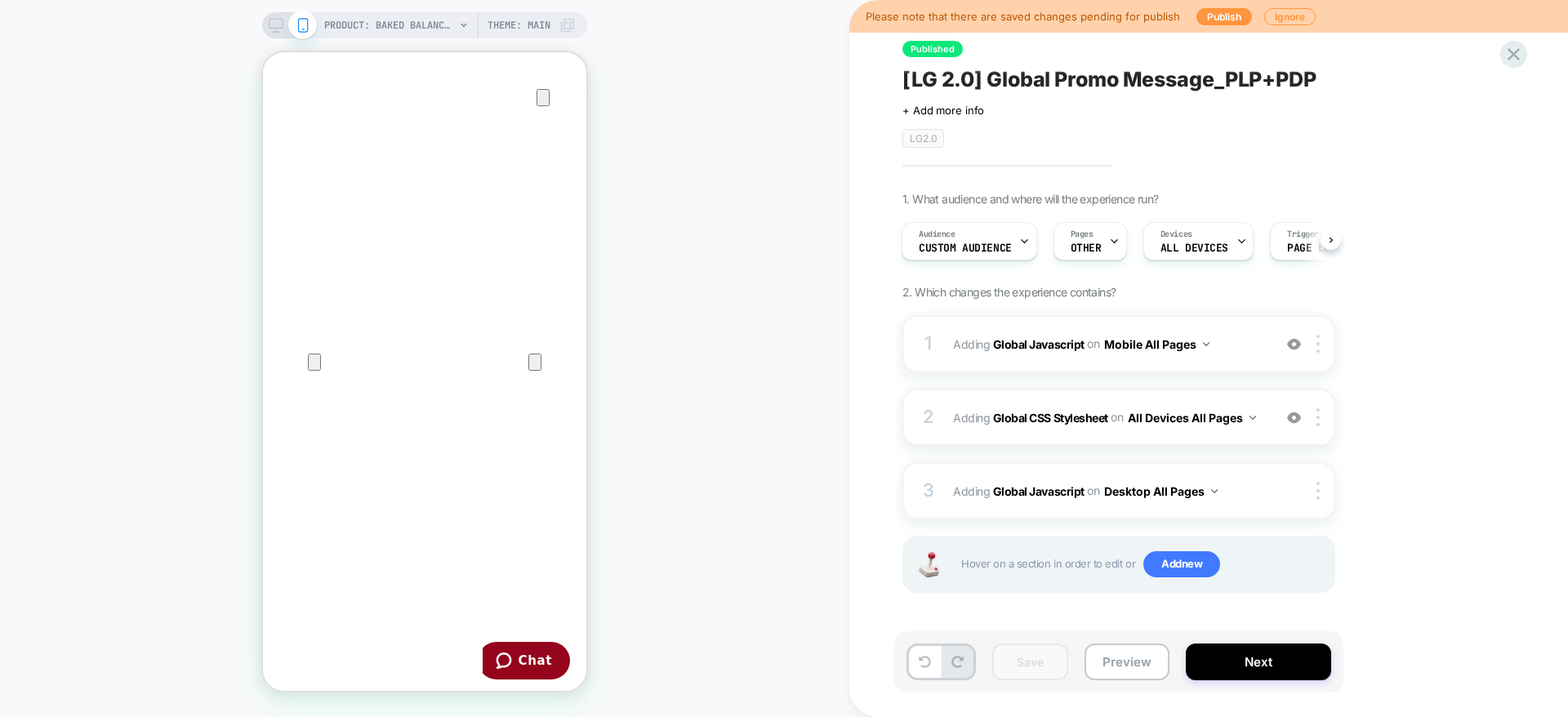
click at [275, 25] on icon at bounding box center [277, 25] width 15 height 15
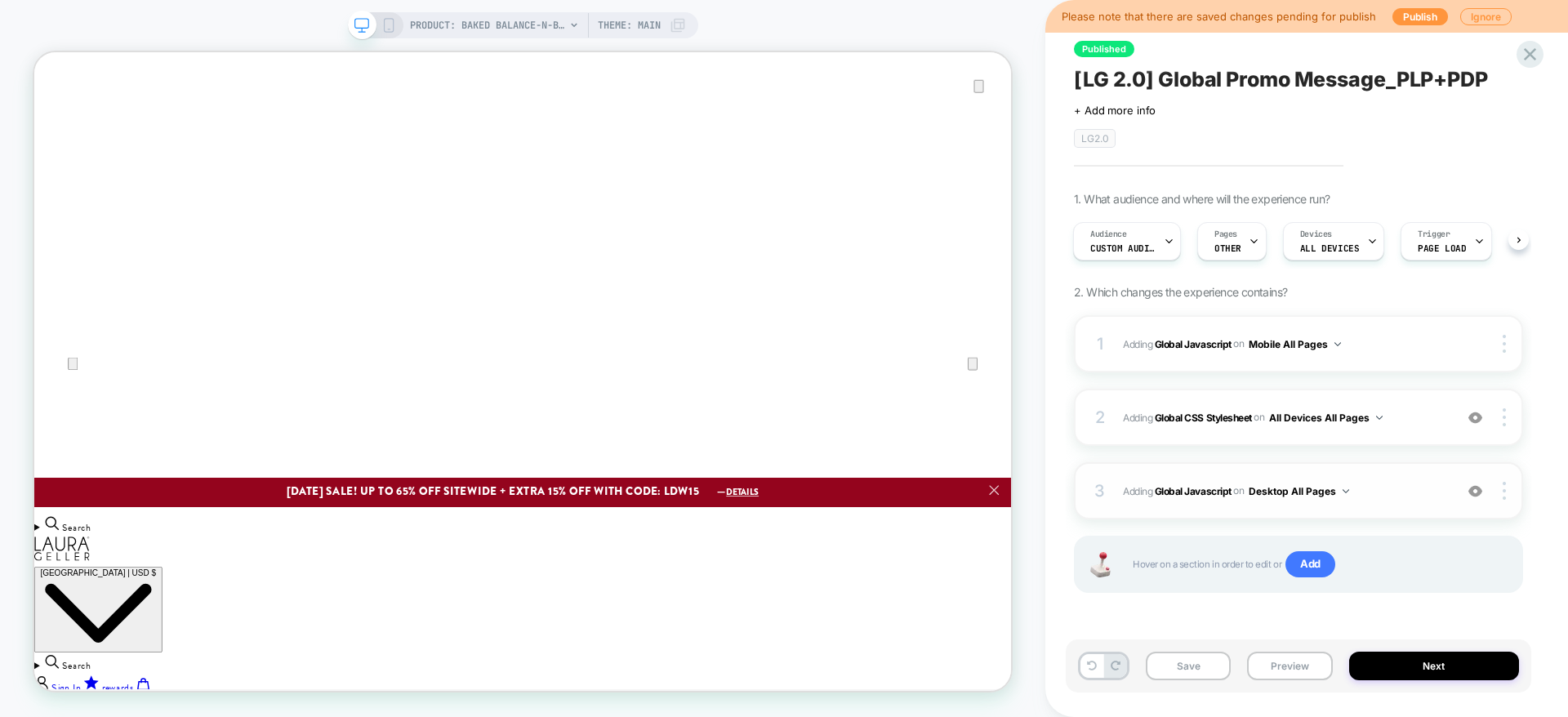
click at [0, 0] on span "Adding Global Javascript on Desktop All Pages" at bounding box center [0, 0] width 0 height 0
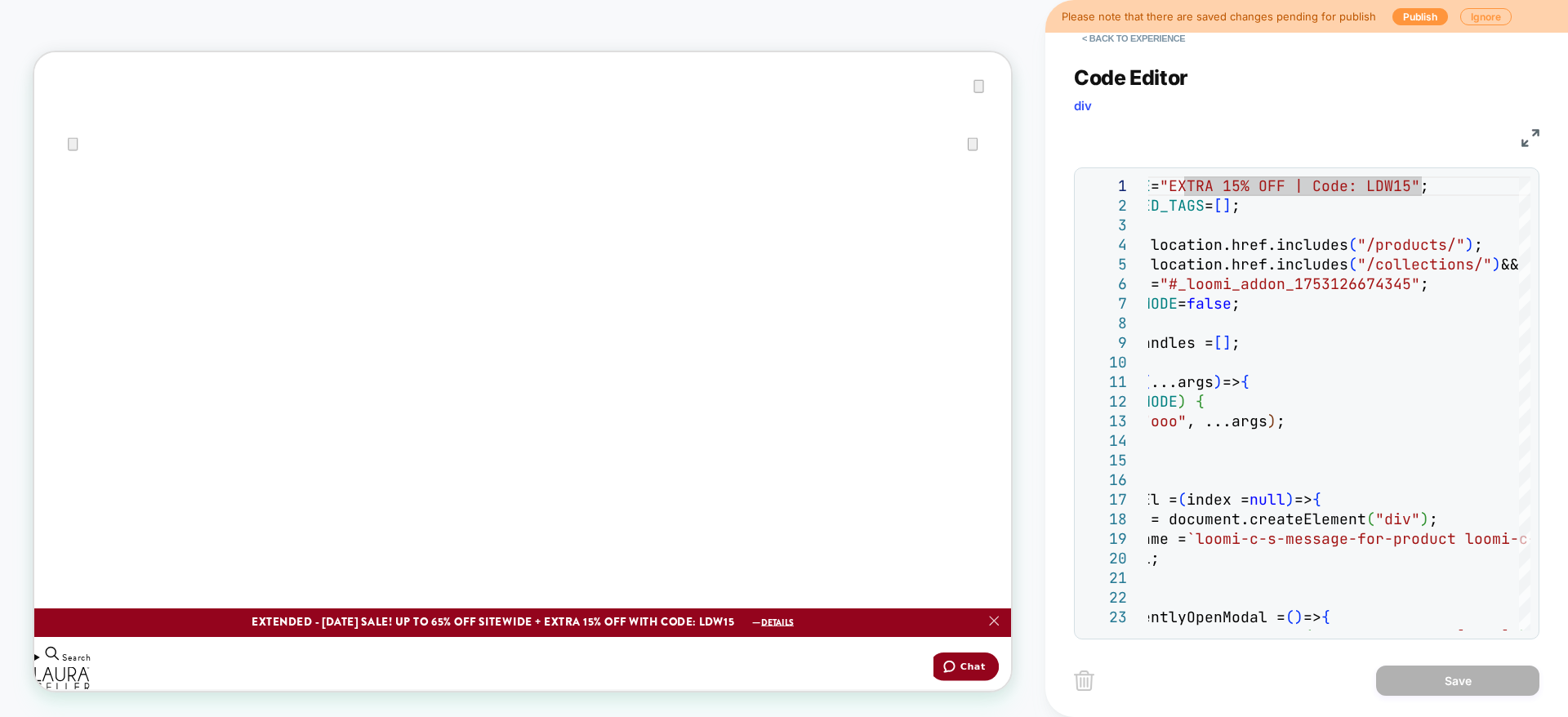
scroll to position [29, 0]
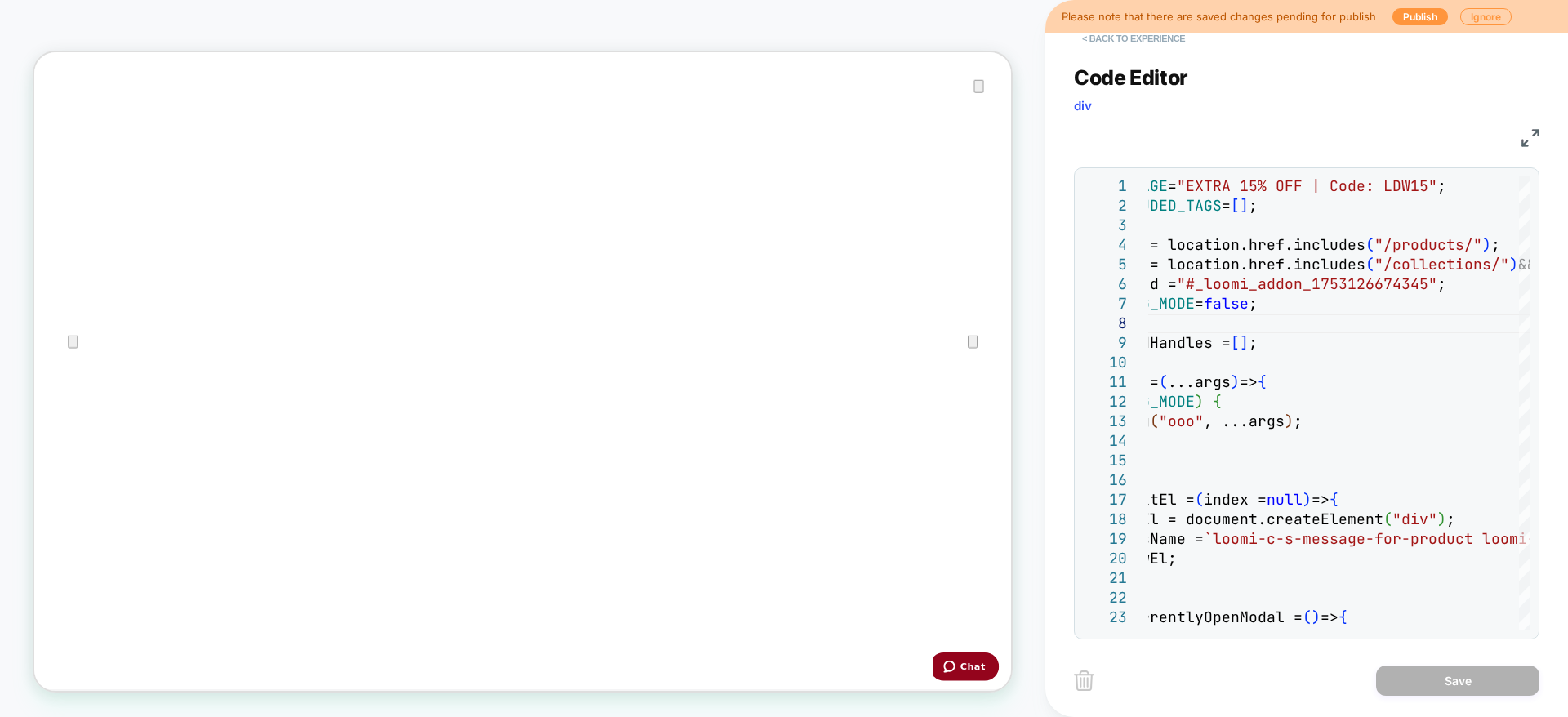
click at [0, 0] on button "< Back to experience" at bounding box center [0, 0] width 0 height 0
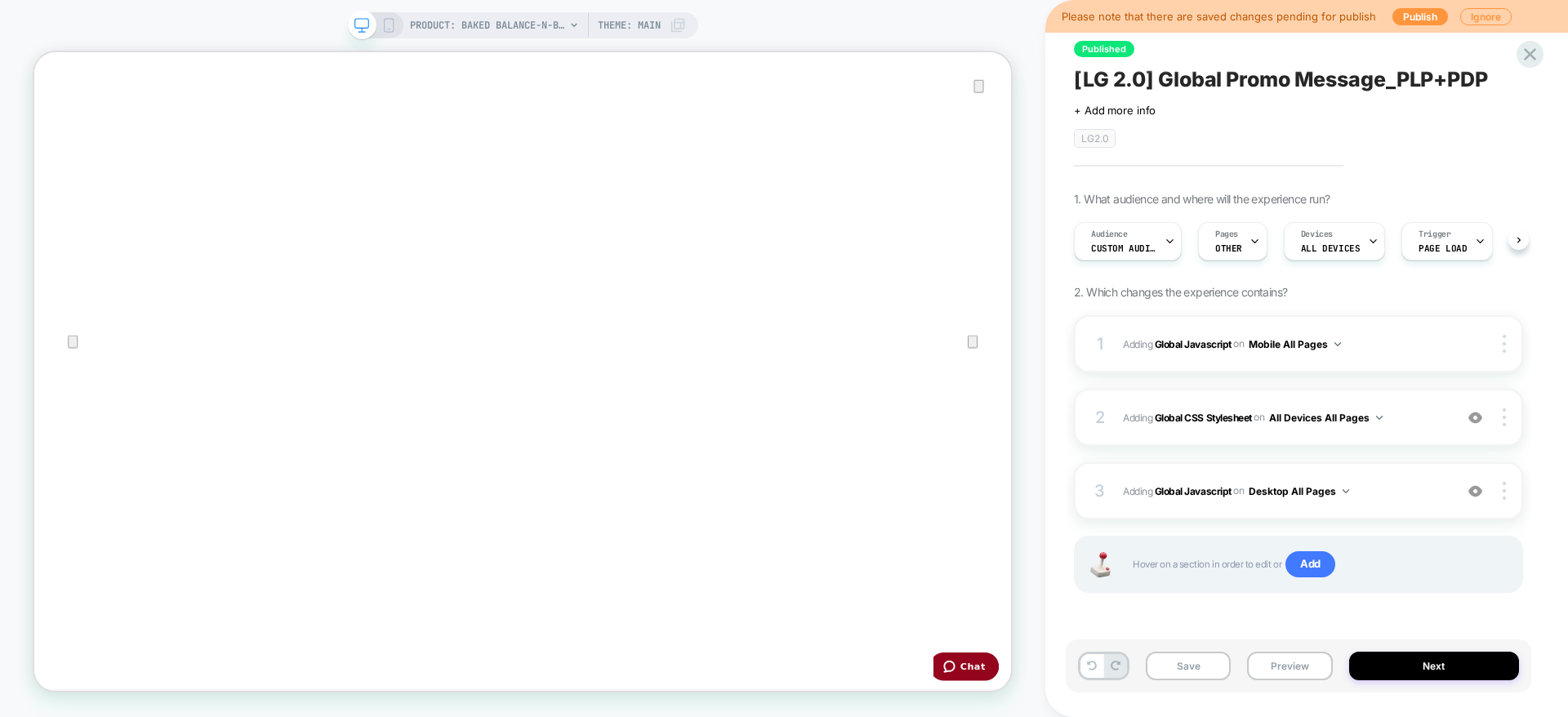
scroll to position [0, 1]
click at [0, 0] on button "Save" at bounding box center [0, 0] width 0 height 0
click at [1310, 661] on button "Preview" at bounding box center [1289, 665] width 85 height 28
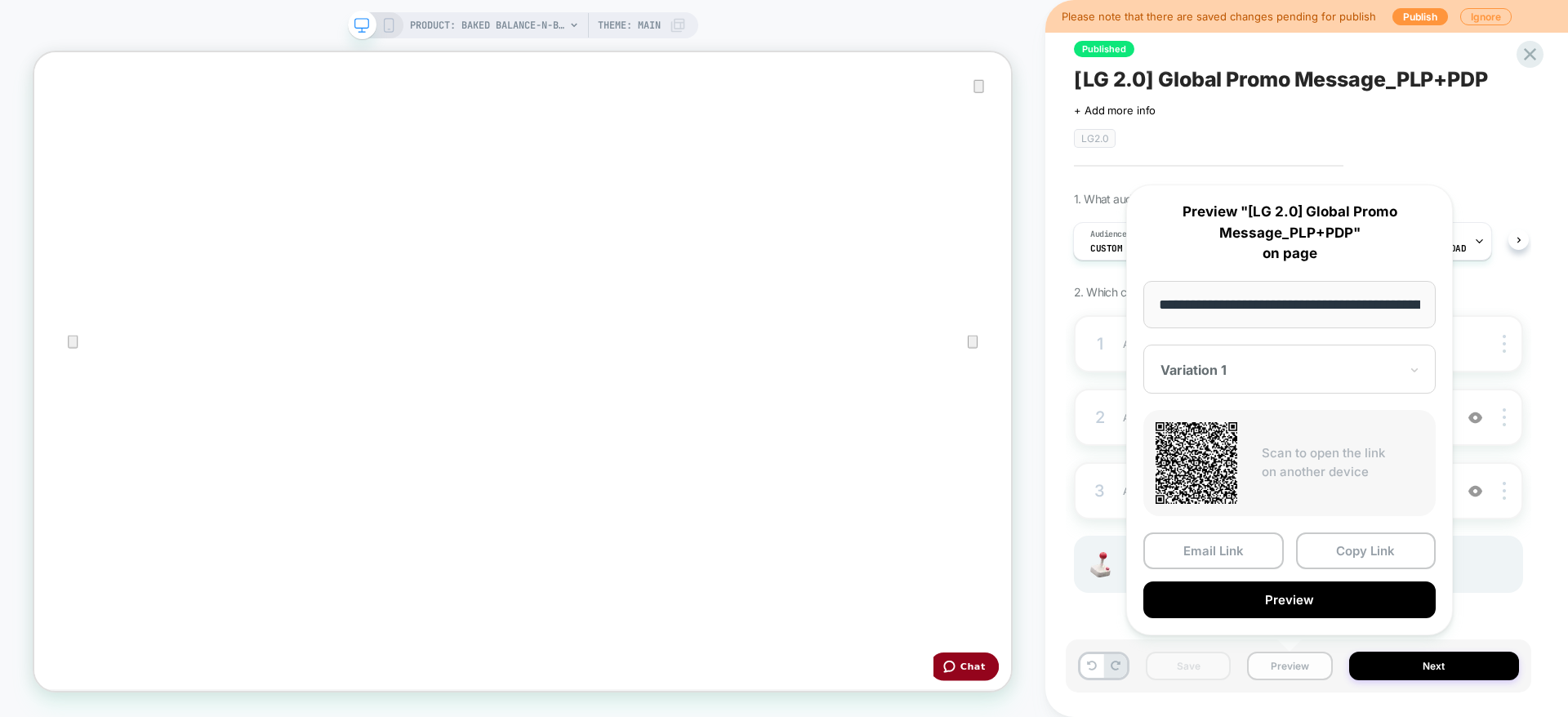
scroll to position [0, 465]
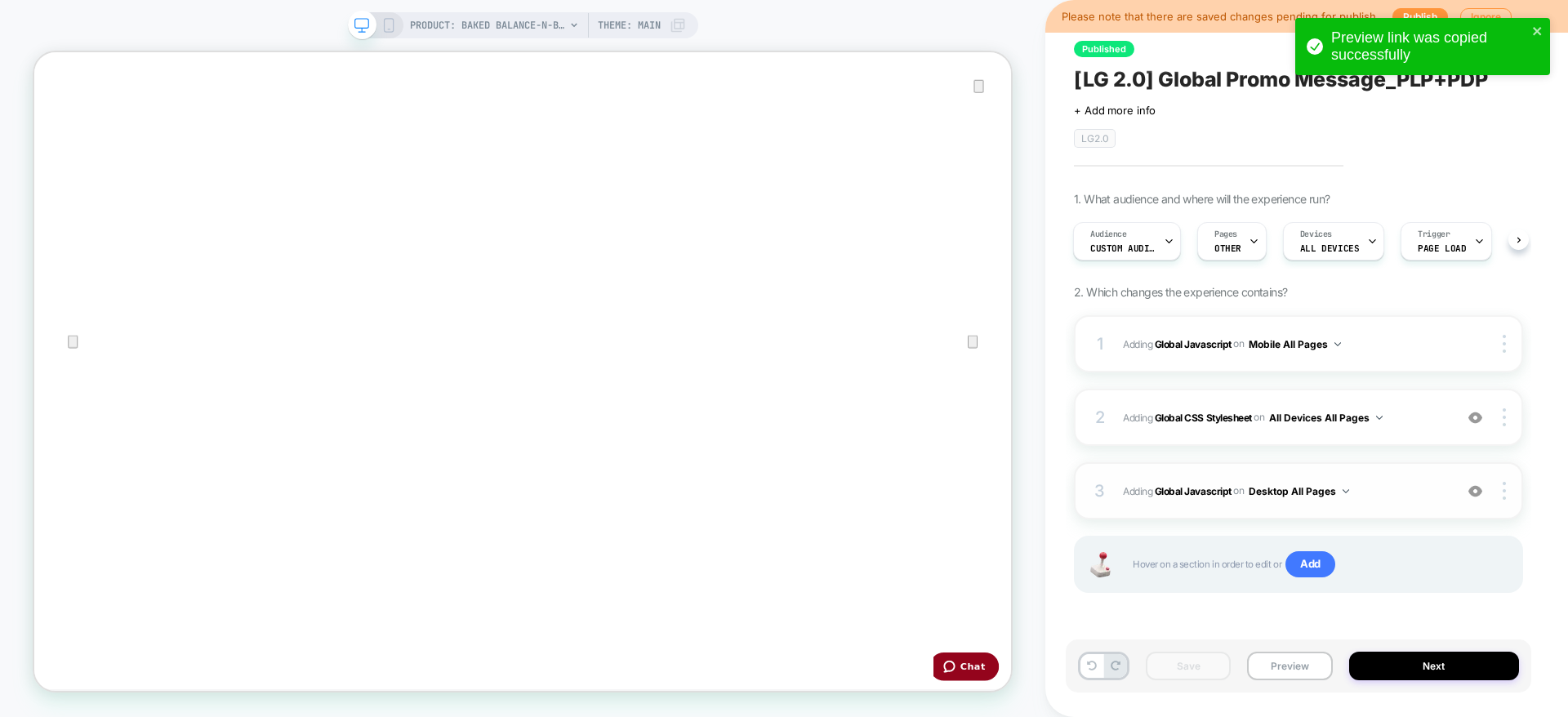
click at [1410, 490] on span "Adding Global Javascript on Desktop All Pages" at bounding box center [1284, 491] width 323 height 21
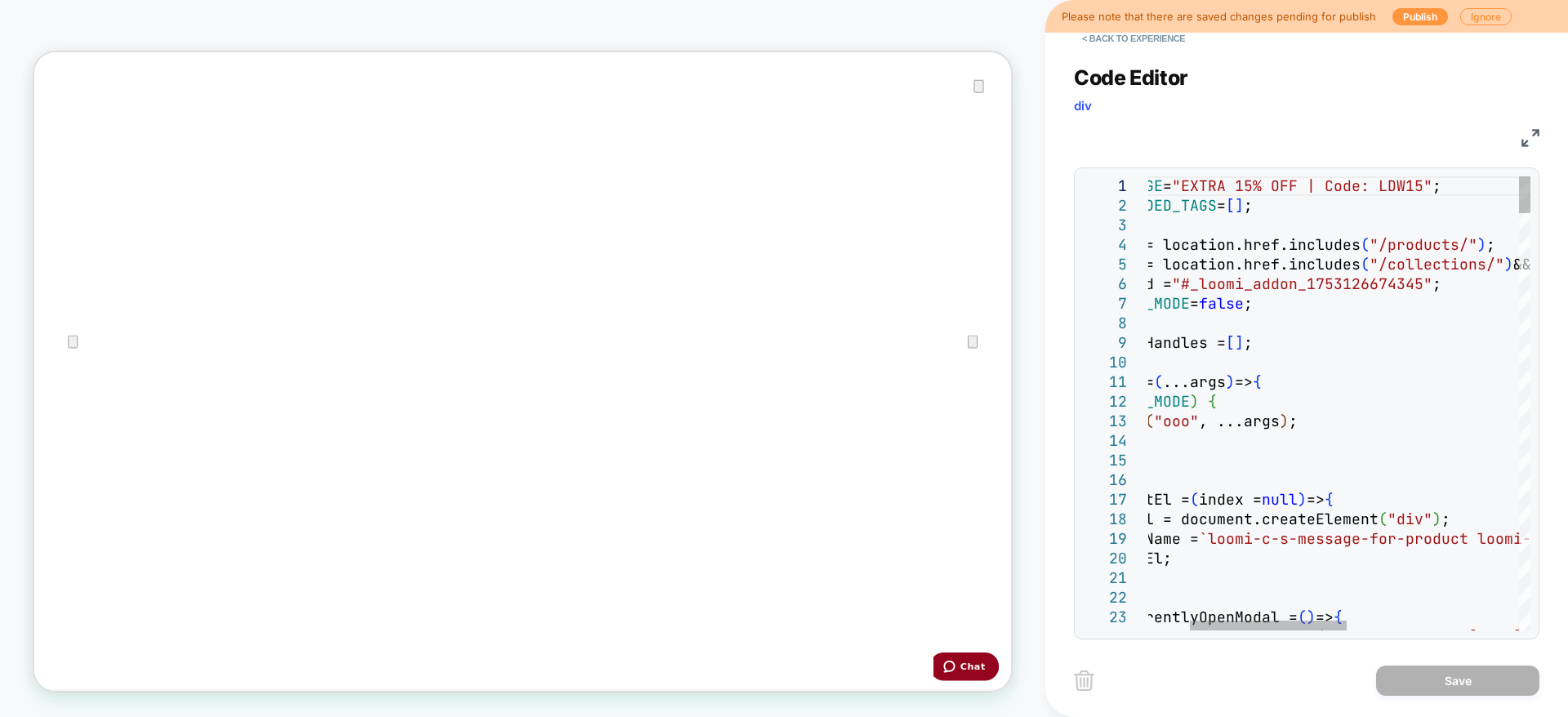
type textarea "**********"
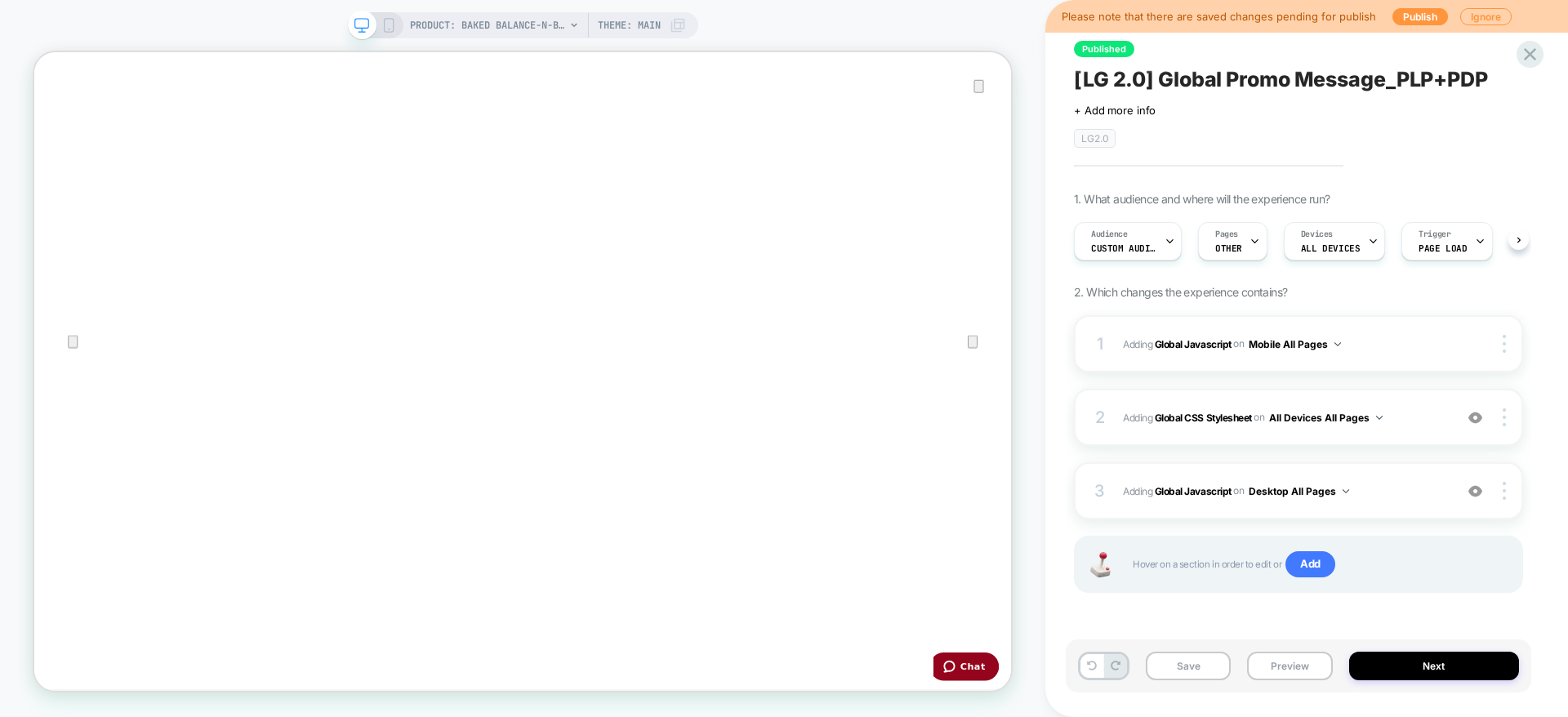
scroll to position [0, 1]
click at [388, 21] on icon at bounding box center [389, 25] width 15 height 15
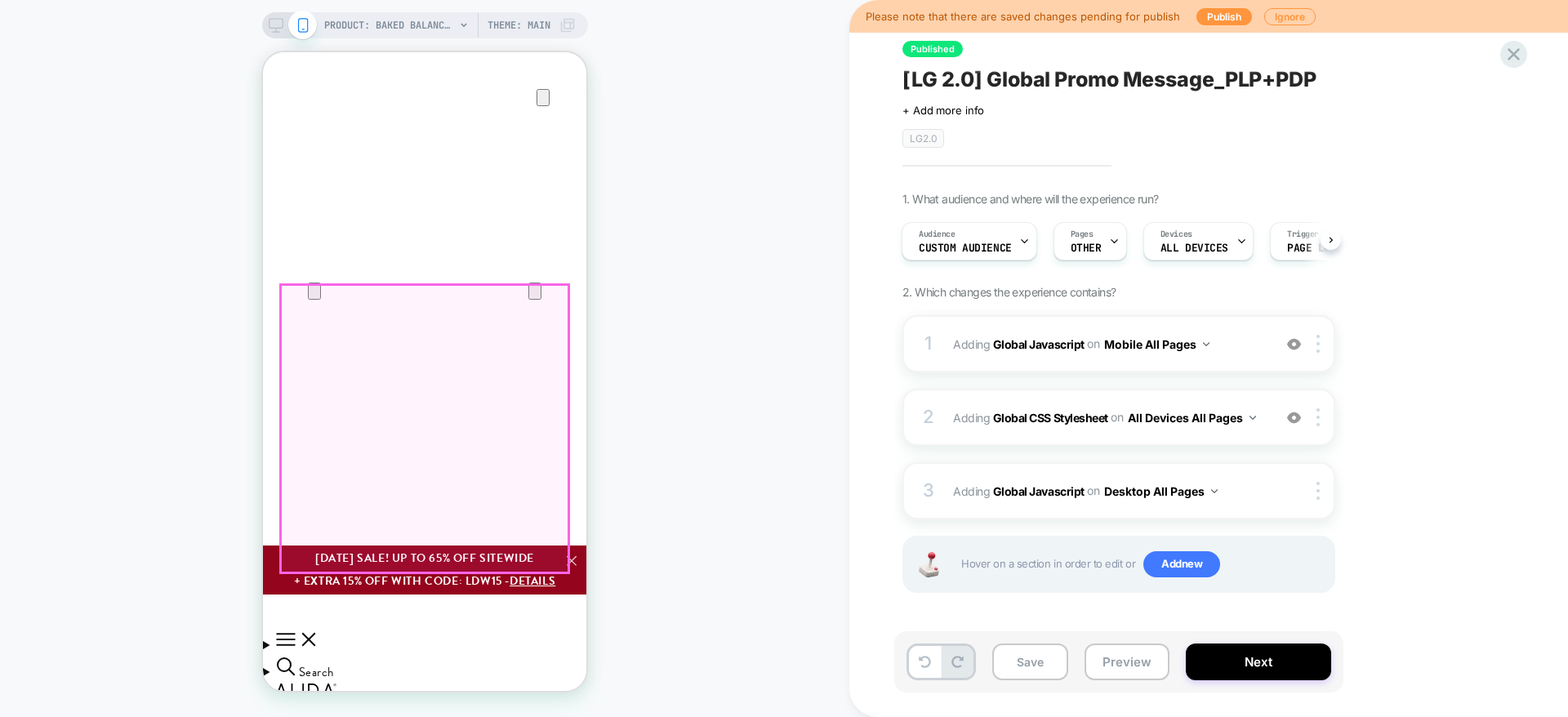
scroll to position [688, 0]
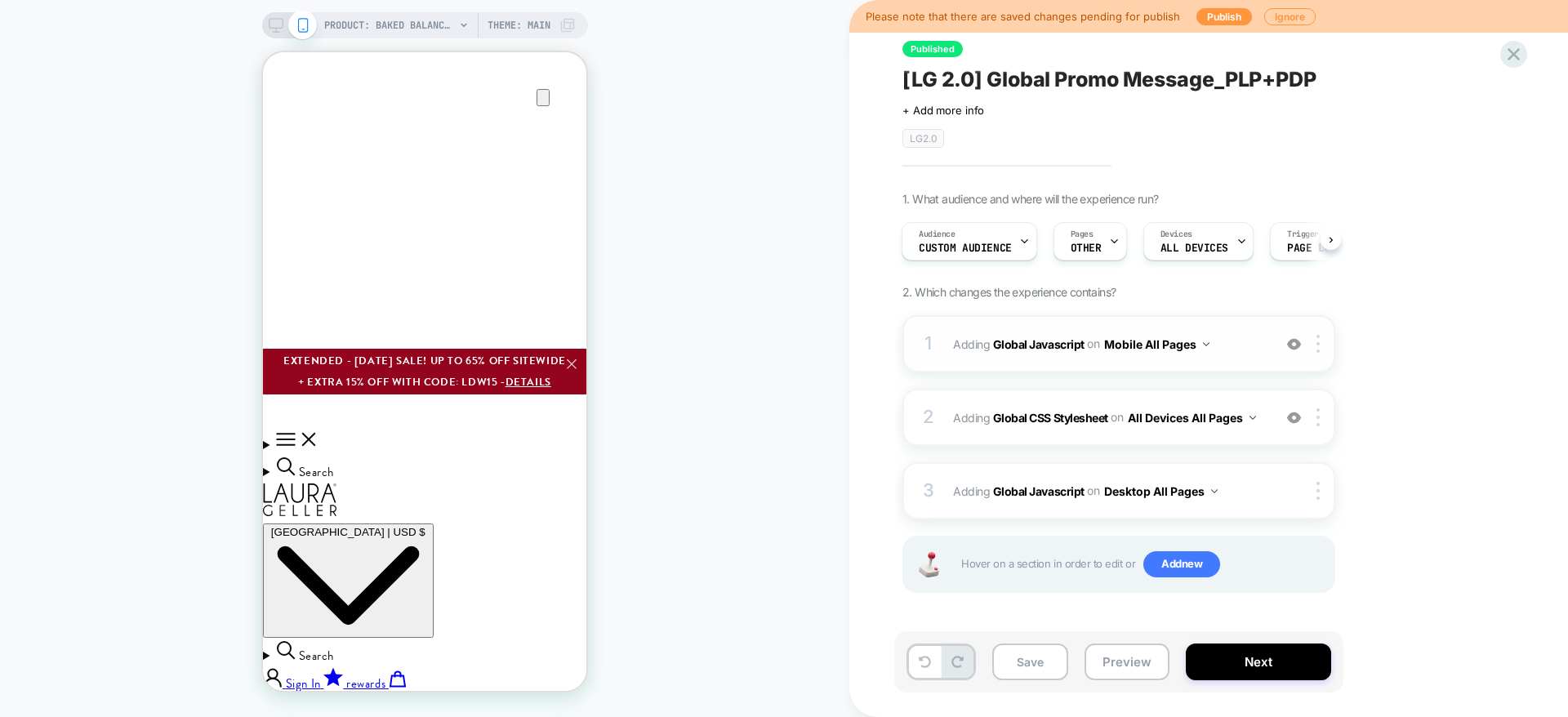
click at [1239, 352] on span "Adding Global Javascript on Mobile All Pages" at bounding box center [1108, 343] width 311 height 23
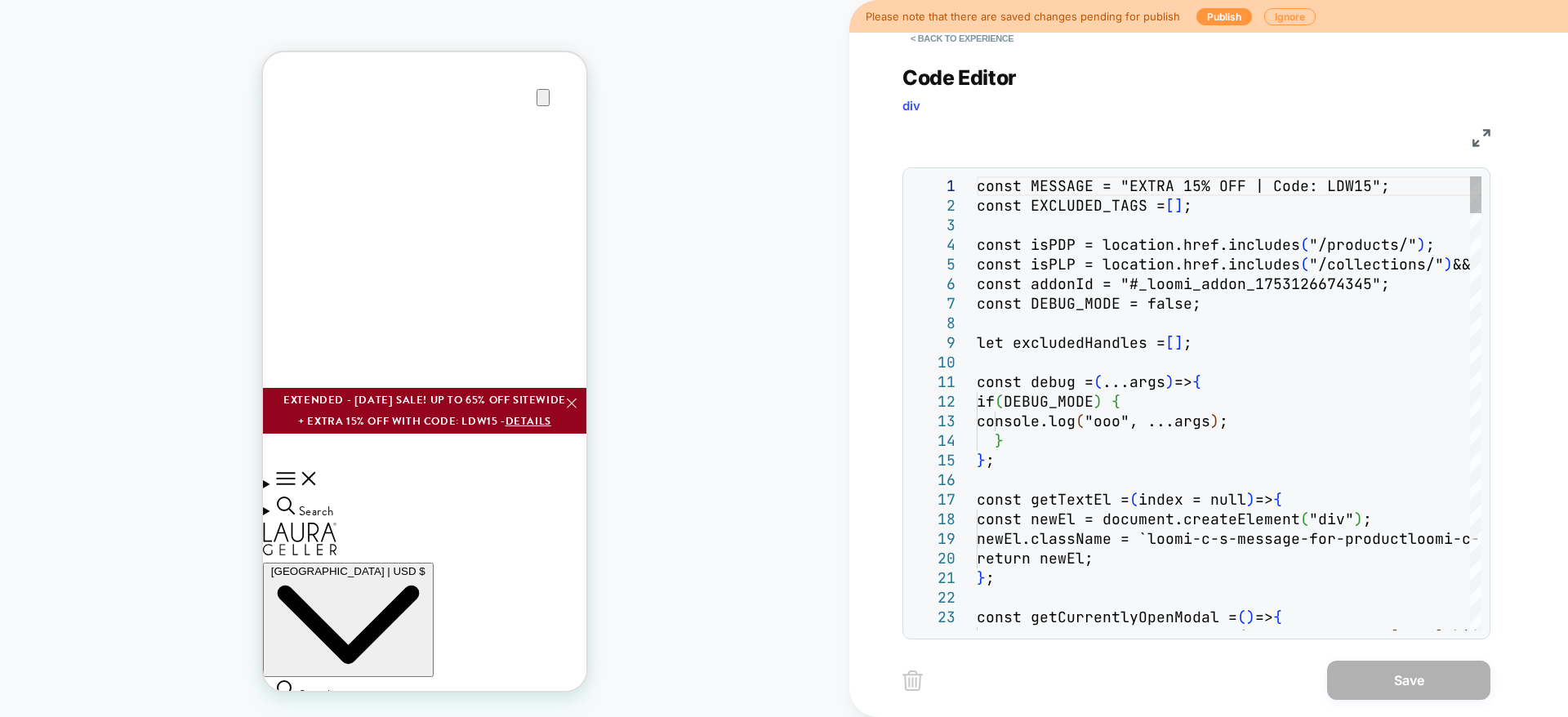
scroll to position [0, 0]
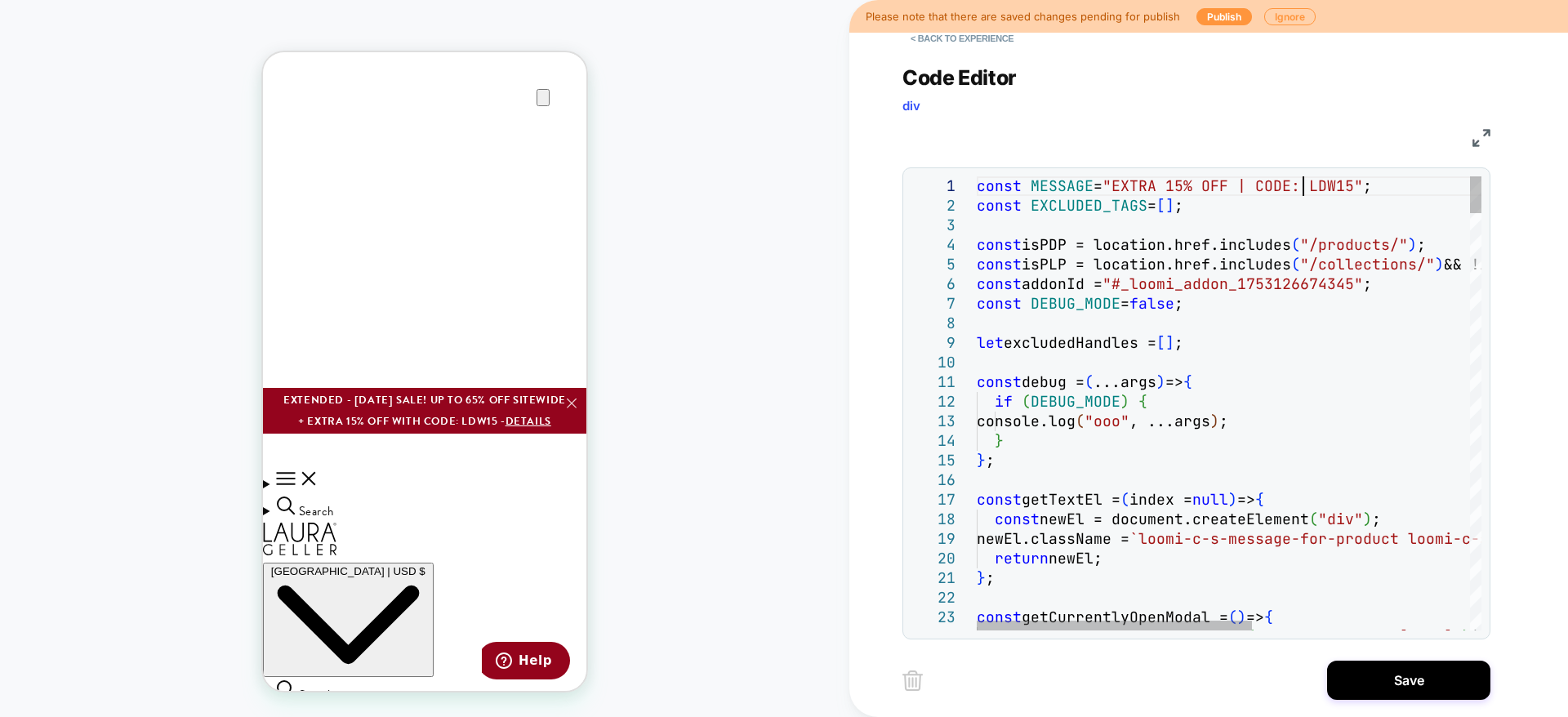
scroll to position [0, 325]
type textarea "**********"
click at [1351, 675] on button "Save" at bounding box center [1409, 680] width 163 height 39
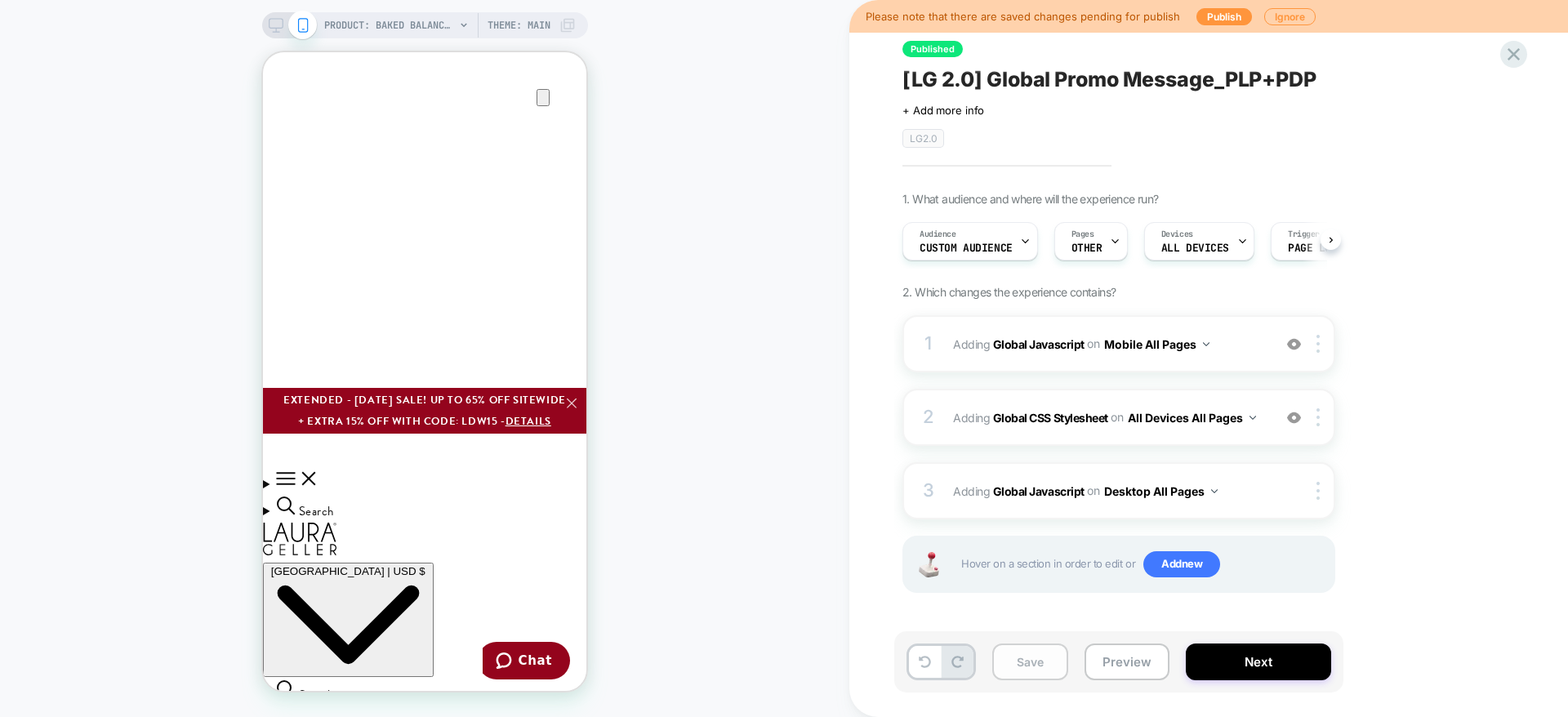
scroll to position [0, 1]
click at [1134, 662] on button "Preview" at bounding box center [1127, 661] width 85 height 37
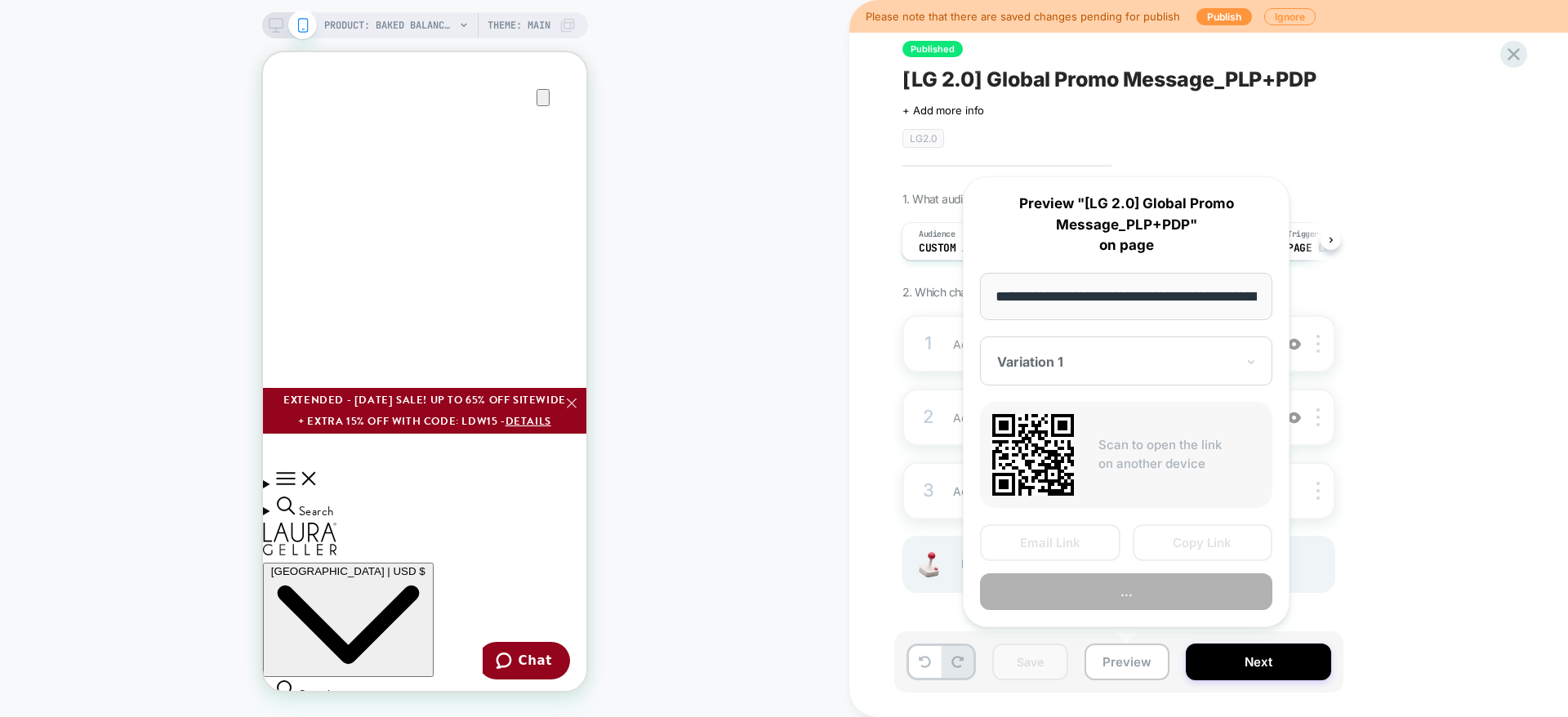
scroll to position [0, 465]
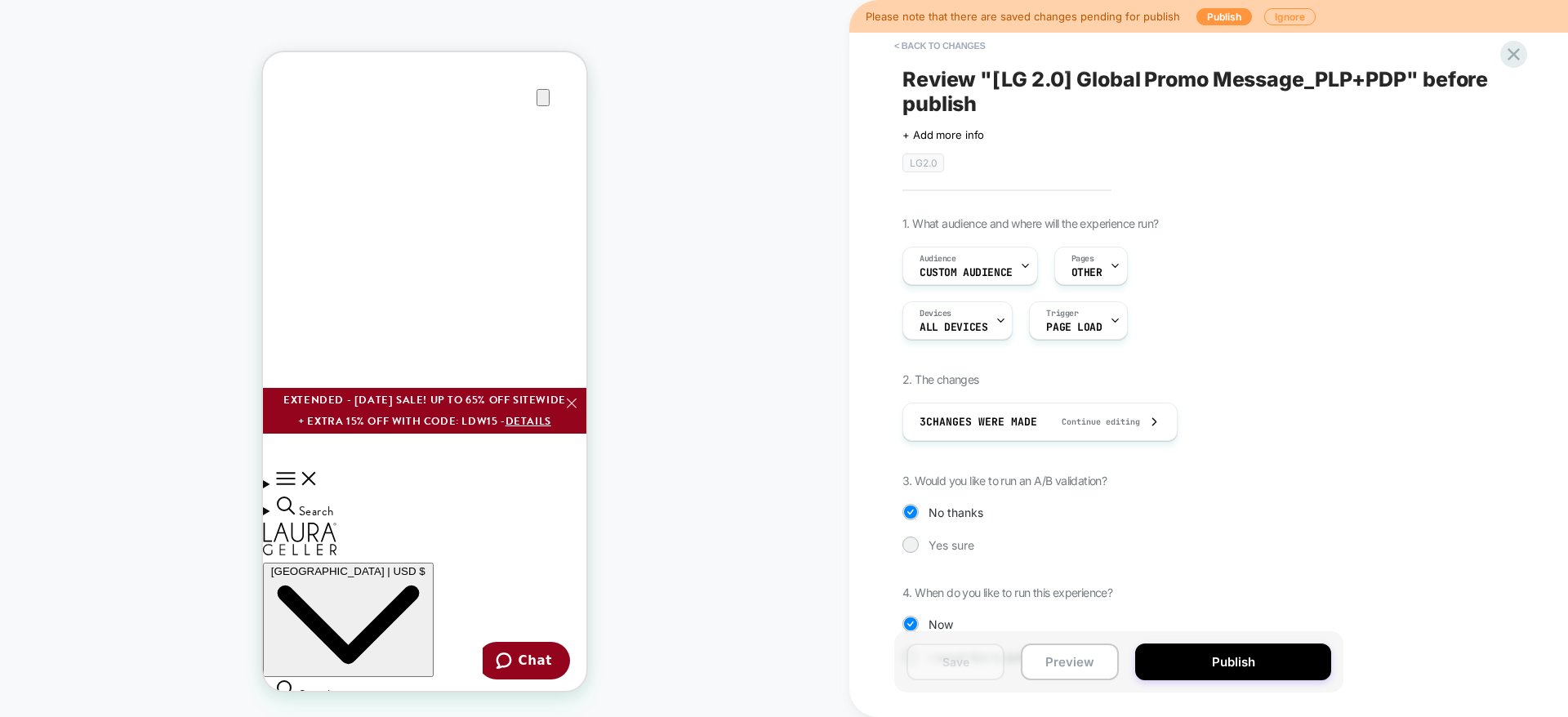
scroll to position [53, 0]
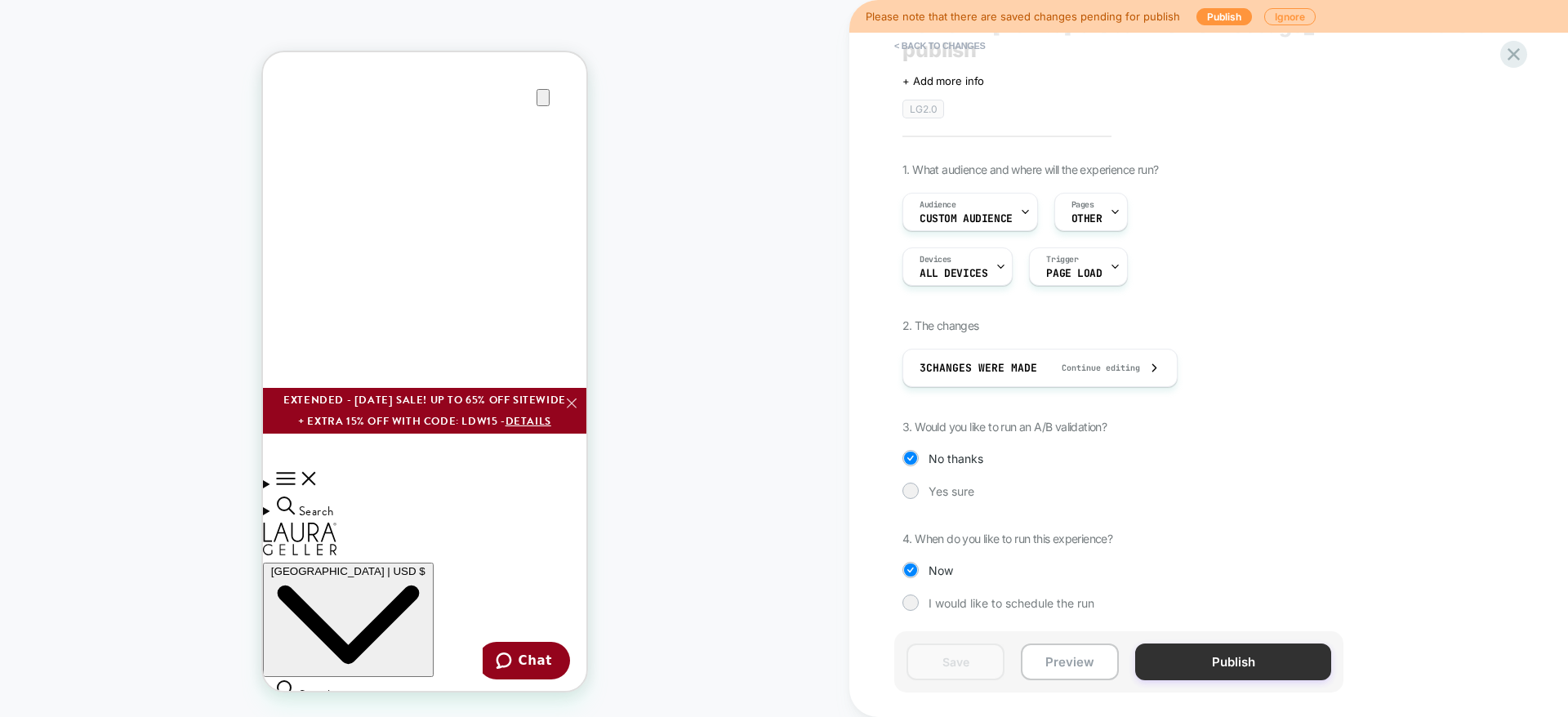
click at [1192, 665] on button "Publish" at bounding box center [1233, 661] width 196 height 37
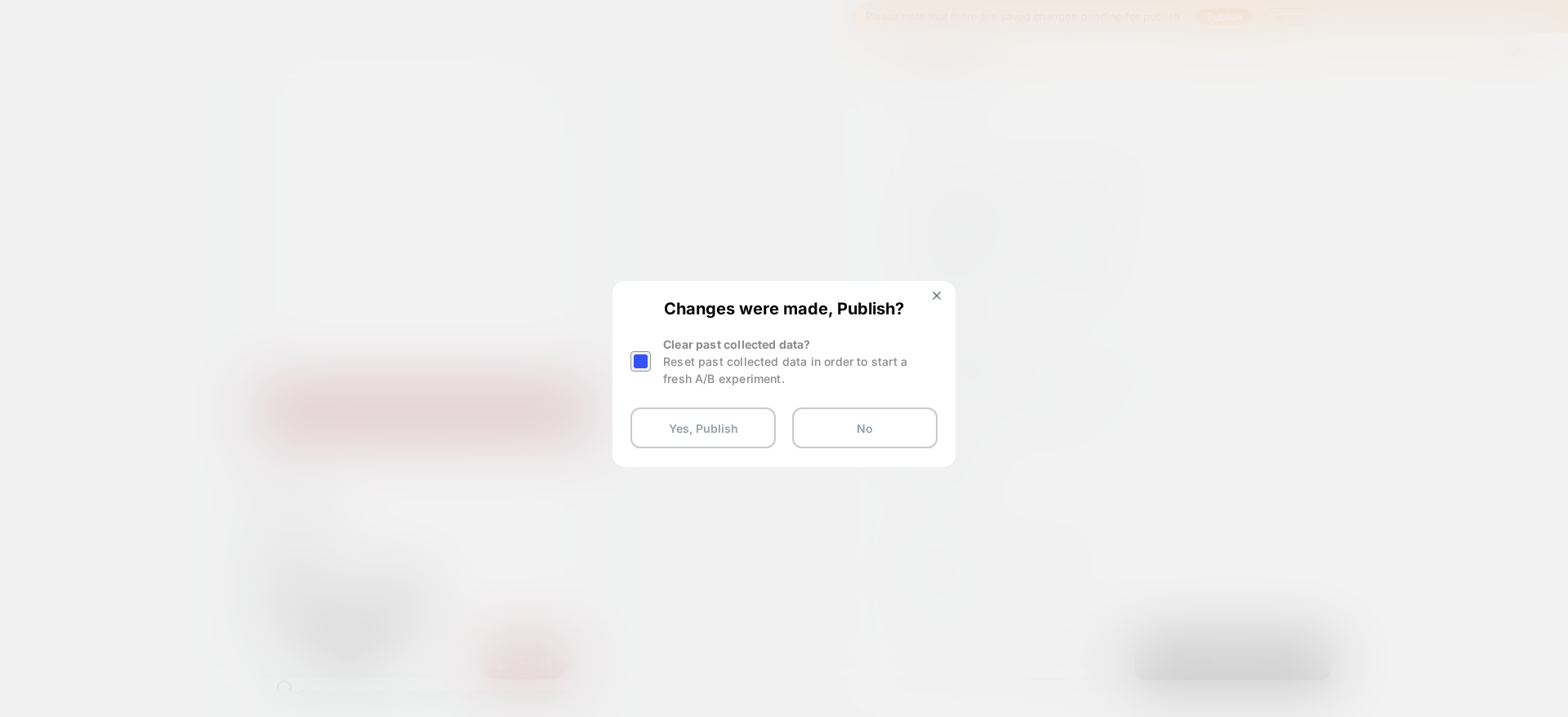
click at [651, 427] on button "Yes, Publish" at bounding box center [702, 428] width 145 height 41
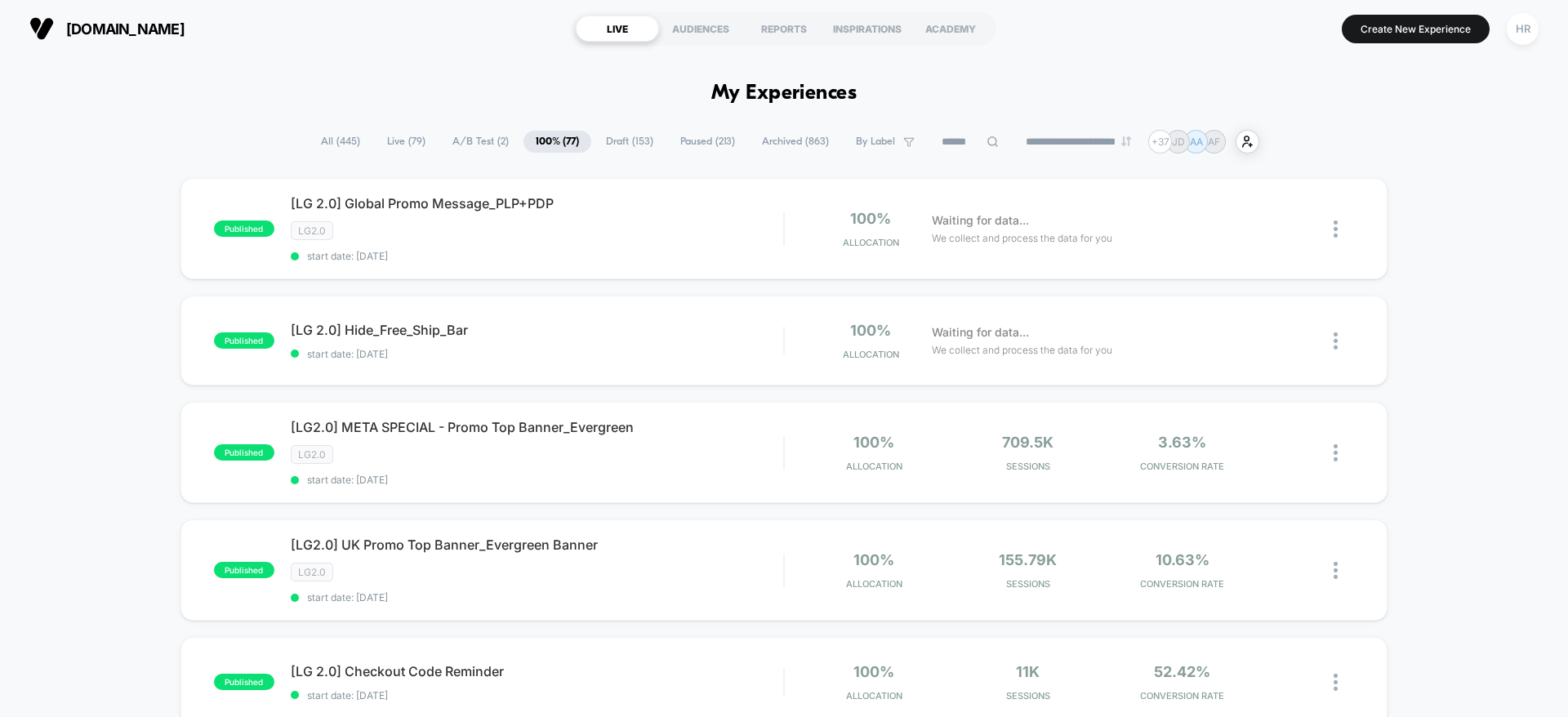
click at [456, 140] on span "A/B Test ( 2 )" at bounding box center [480, 142] width 81 height 22
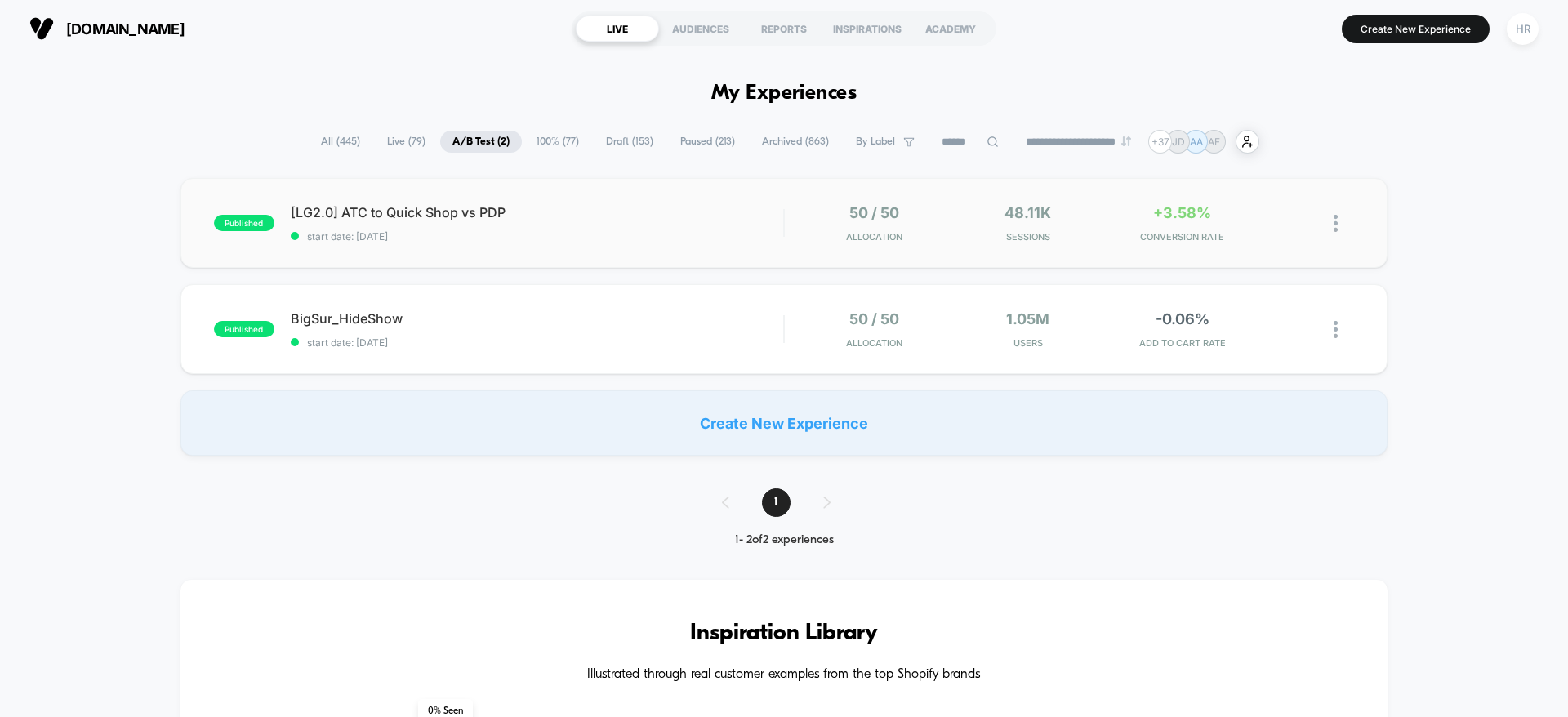
click at [686, 225] on div "[LG2.0] ATC to Quick Shop vs PDP start date: 8/26/2025" at bounding box center [536, 223] width 492 height 38
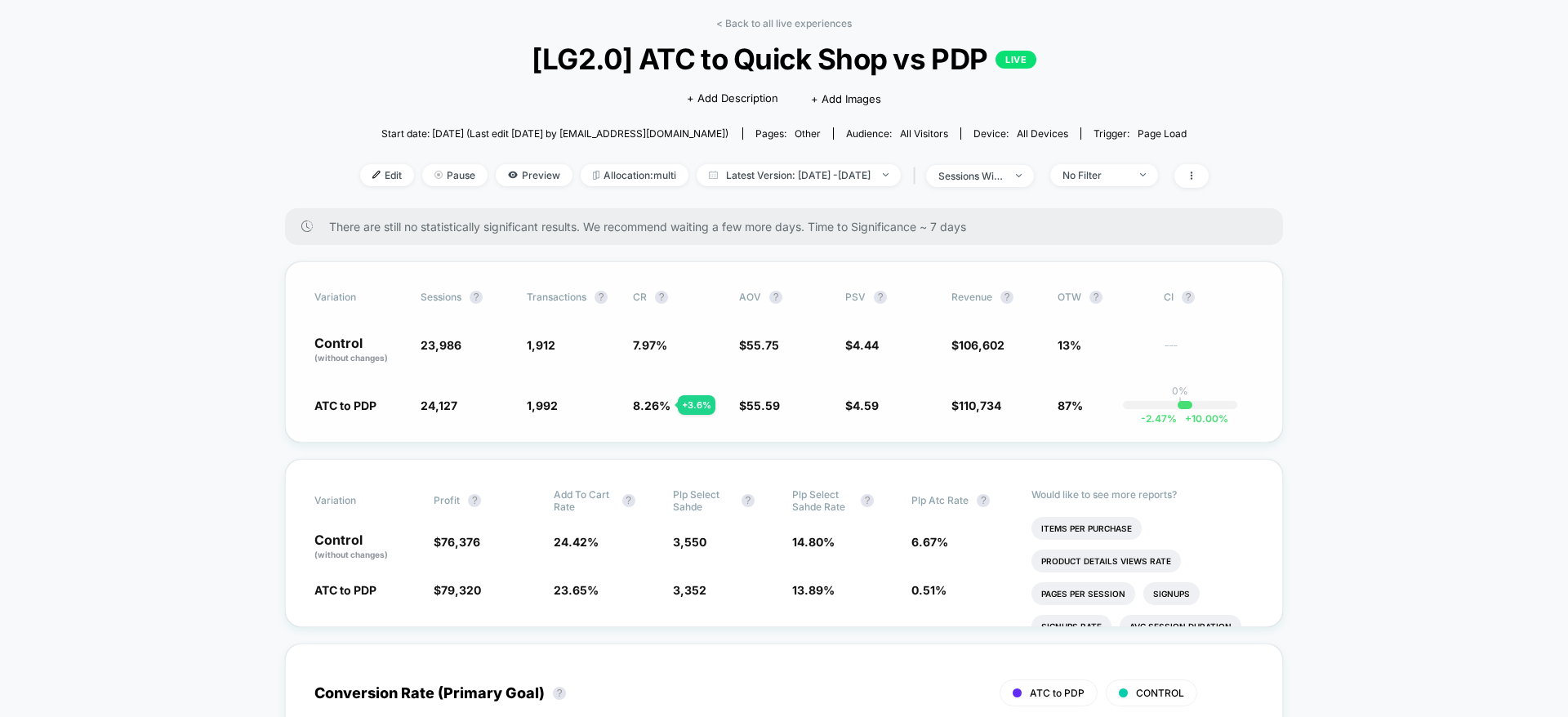
scroll to position [80, 0]
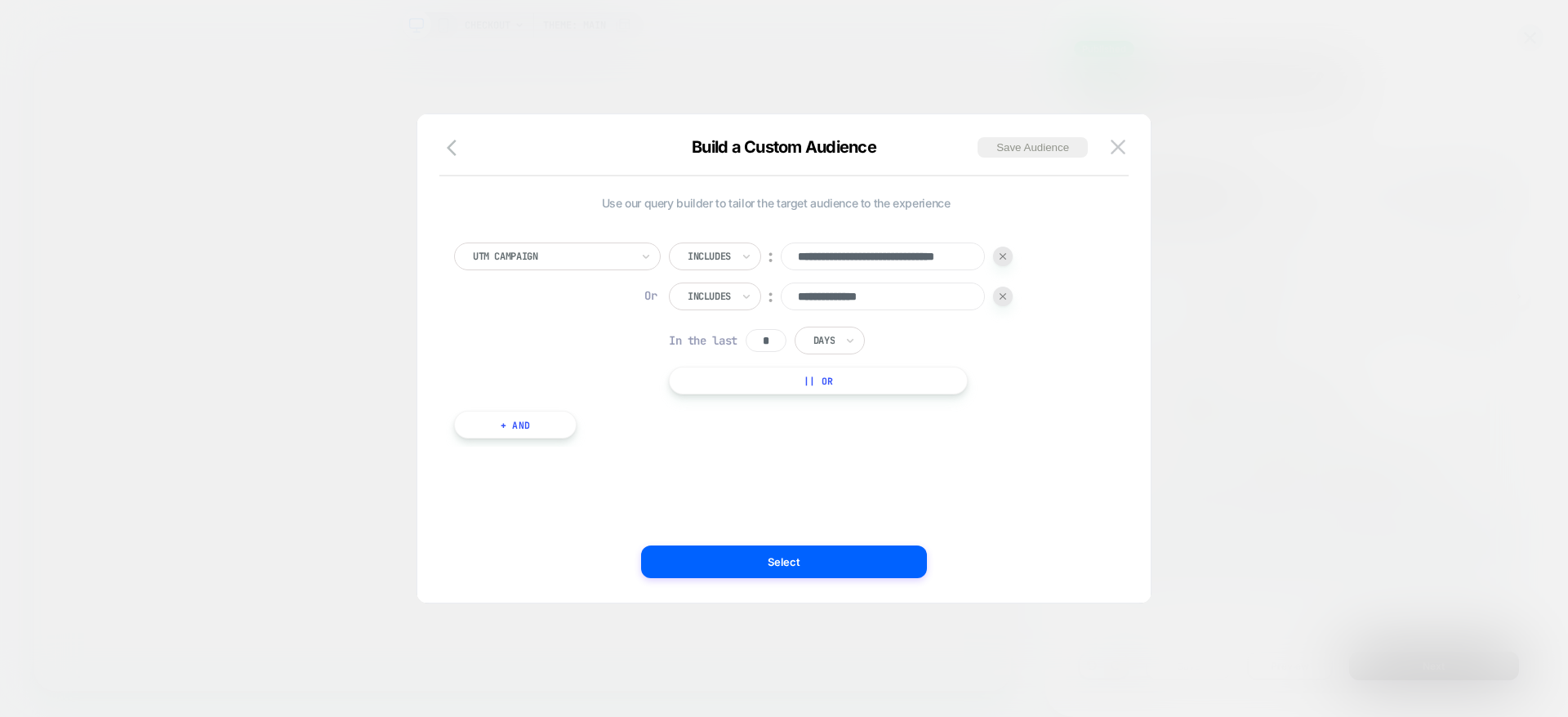
click at [1229, 139] on div at bounding box center [784, 358] width 1568 height 717
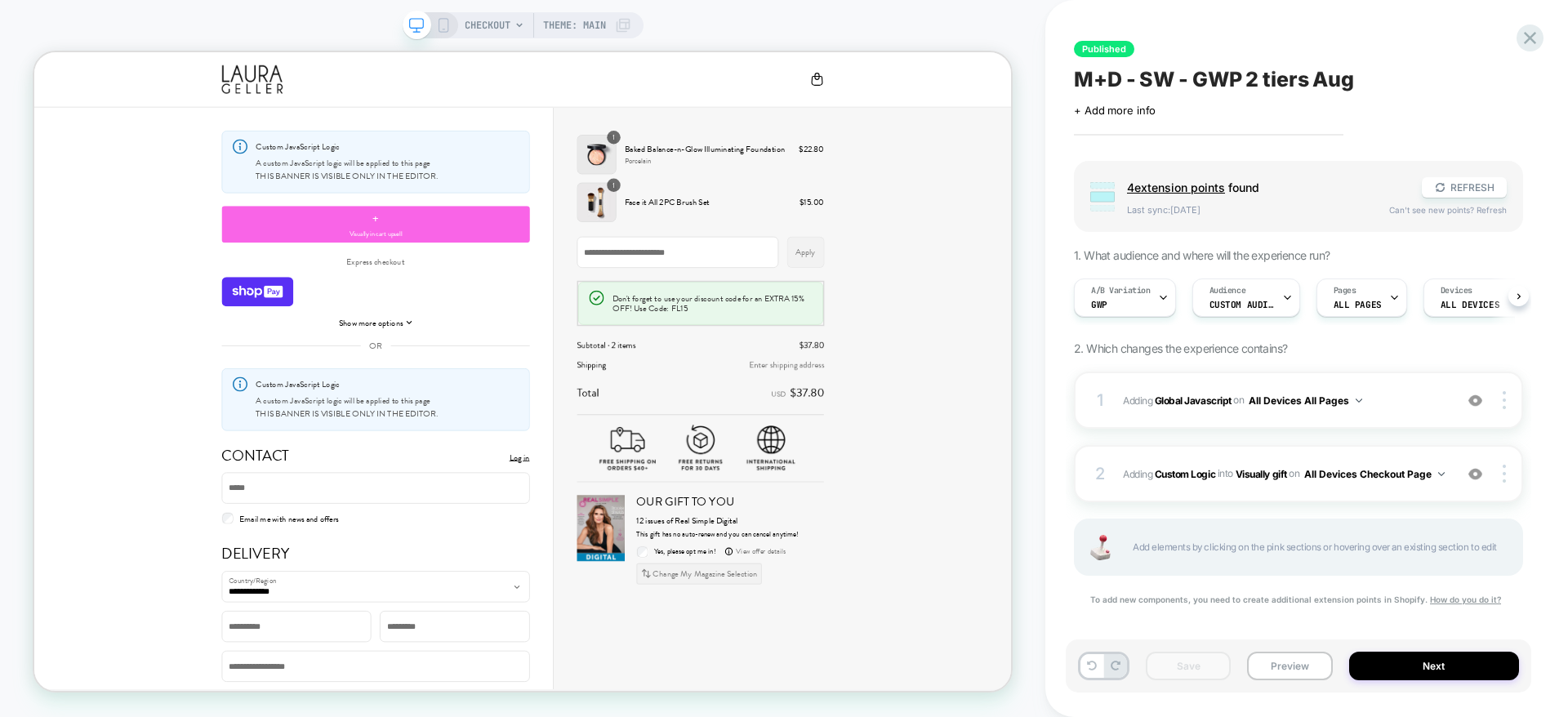
scroll to position [0, 1]
